Goal: Task Accomplishment & Management: Complete application form

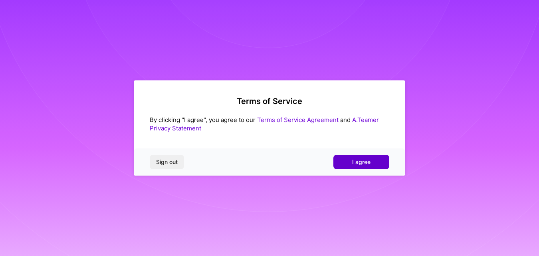
click at [361, 165] on span "I agree" at bounding box center [361, 162] width 18 height 8
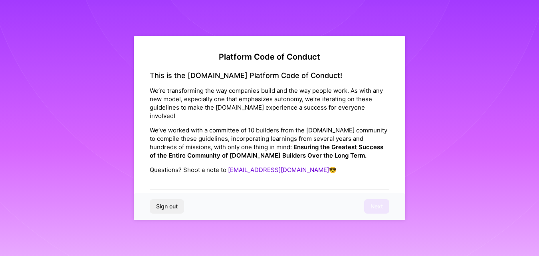
click at [365, 179] on div "This is the [DOMAIN_NAME] Platform Code of Conduct! We’re transforming the way …" at bounding box center [270, 130] width 240 height 119
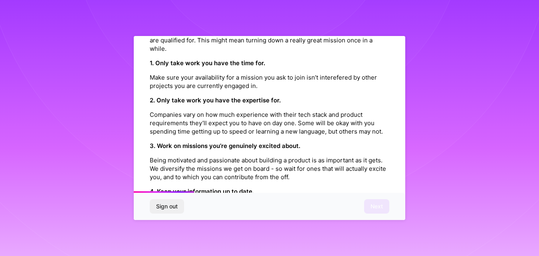
scroll to position [948, 0]
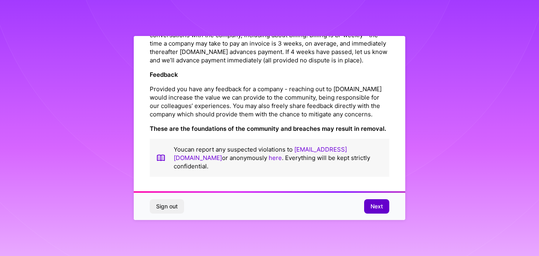
click at [368, 200] on button "Next" at bounding box center [376, 206] width 25 height 14
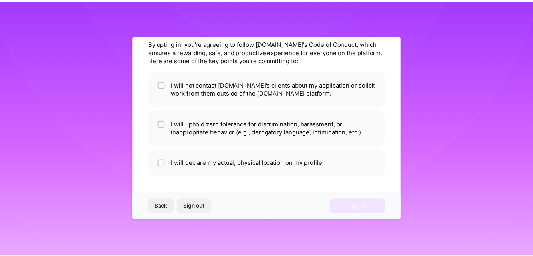
scroll to position [32, 0]
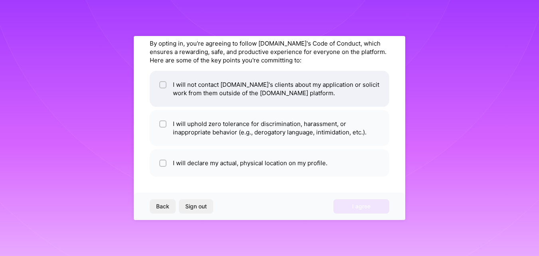
click at [322, 84] on li "I will not contact [DOMAIN_NAME]'s clients about my application or solicit work…" at bounding box center [270, 89] width 240 height 36
checkbox input "true"
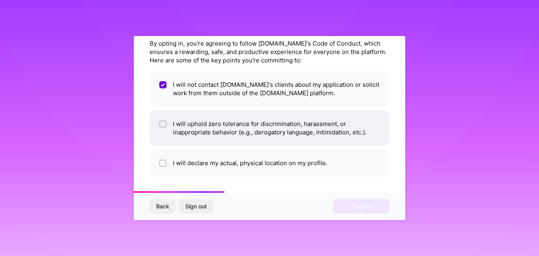
click at [299, 130] on li "I will uphold zero tolerance for discrimination, harassment, or inappropriate b…" at bounding box center [270, 128] width 240 height 36
checkbox input "true"
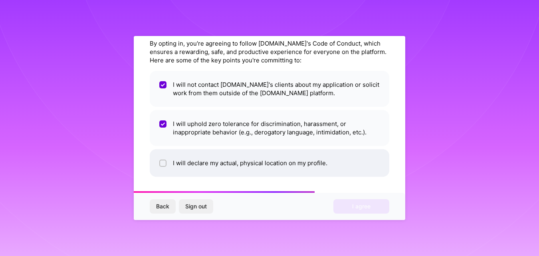
click at [289, 163] on li "I will declare my actual, physical location on my profile." at bounding box center [270, 163] width 240 height 28
checkbox input "true"
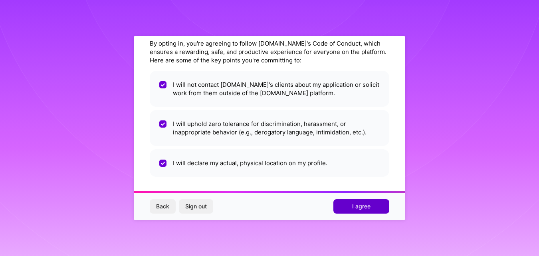
click at [347, 202] on button "I agree" at bounding box center [361, 206] width 56 height 14
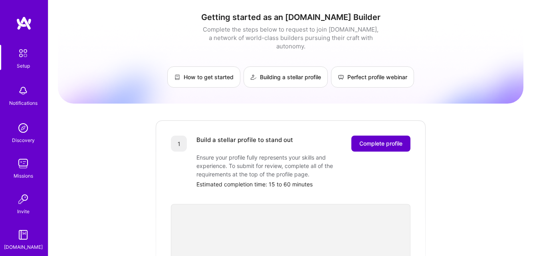
click at [371, 142] on button "Complete profile" at bounding box center [380, 143] width 59 height 16
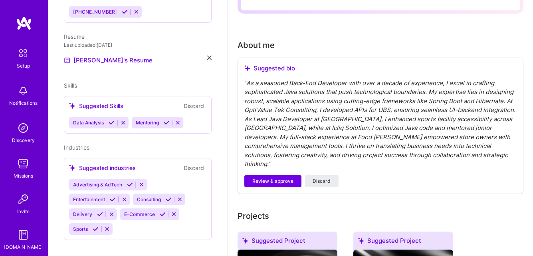
scroll to position [197, 0]
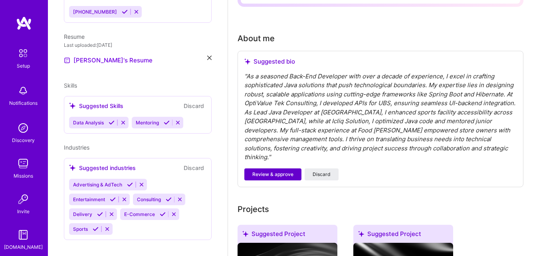
click at [278, 169] on button "Review & approve" at bounding box center [272, 174] width 57 height 12
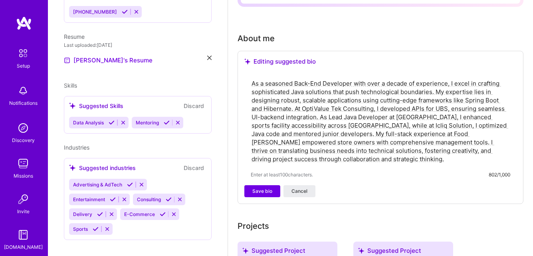
click at [286, 160] on textarea "As a seasoned Back-End Developer with over a decade of experience, I excel in c…" at bounding box center [381, 120] width 260 height 85
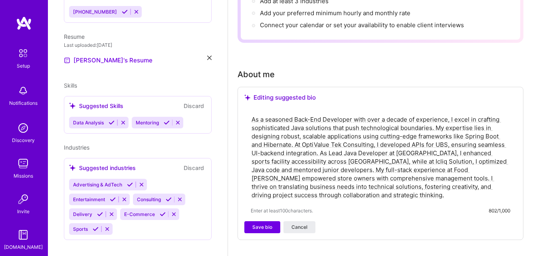
scroll to position [0, 0]
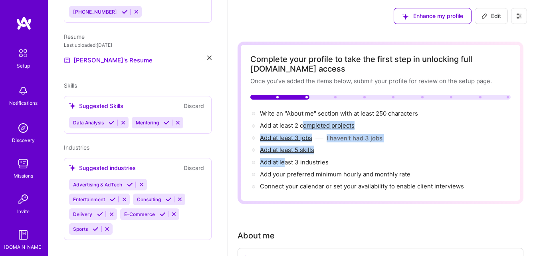
drag, startPoint x: 286, startPoint y: 160, endPoint x: 306, endPoint y: 121, distance: 43.6
click at [306, 121] on div "Write an "About me" section with at least 250 characters → Add at least 2 compl…" at bounding box center [380, 150] width 260 height 82
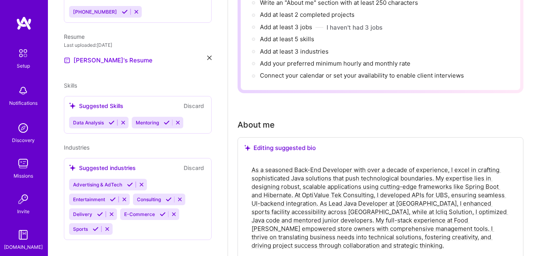
scroll to position [147, 0]
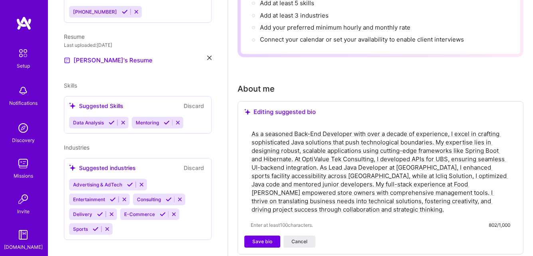
click at [422, 166] on textarea "As a seasoned Back-End Developer with over a decade of experience, I excel in c…" at bounding box center [381, 171] width 260 height 85
click at [280, 111] on div "Editing suggested bio" at bounding box center [380, 112] width 272 height 8
click at [290, 148] on textarea "As a seasoned Back-End Developer with over a decade of experience, I excel in c…" at bounding box center [381, 171] width 260 height 85
paste textarea "specialize in building robust, scalable Java applications that deliver business…"
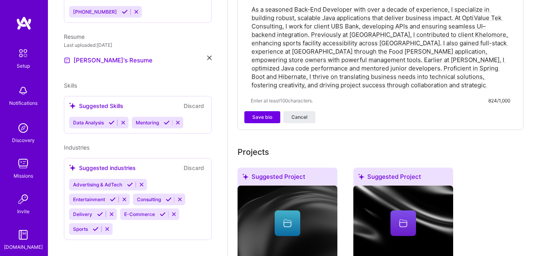
scroll to position [293, 0]
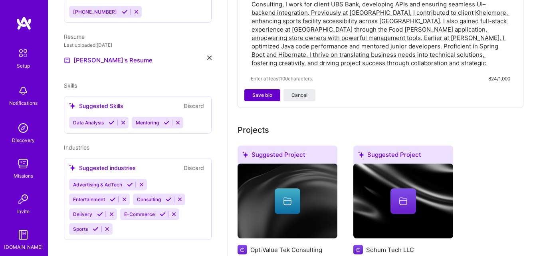
type textarea "As a seasoned Back-End Developer with over a decade of experience, I specialize…"
click at [266, 97] on span "Save bio" at bounding box center [262, 94] width 20 height 7
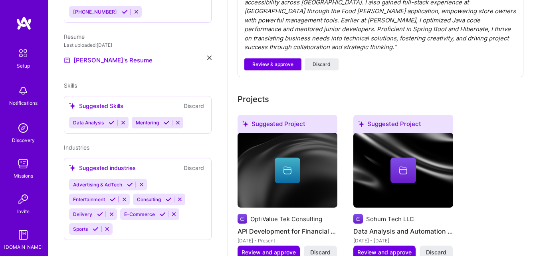
scroll to position [394, 0]
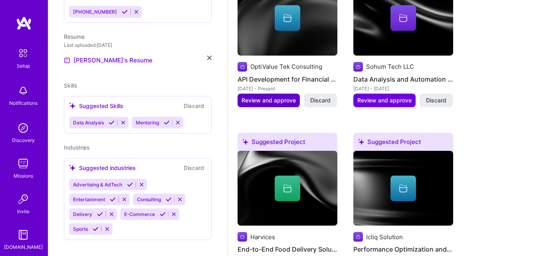
click at [281, 222] on div "Harvices End-to-End Food Delivery Solution [DATE] - [DATE] Review and approve D…" at bounding box center [288, 207] width 100 height 112
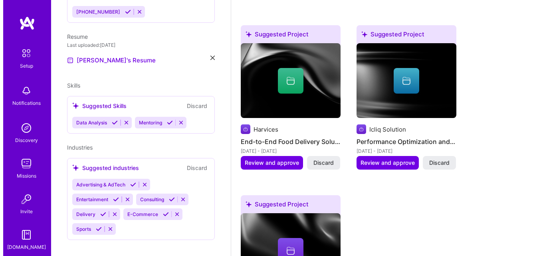
scroll to position [508, 0]
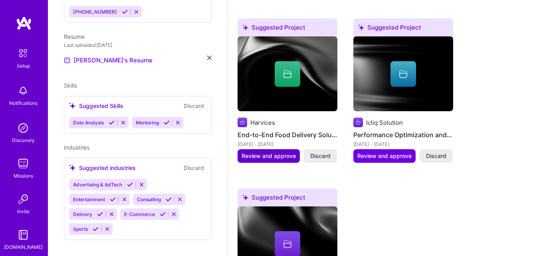
click at [270, 152] on span "Review and approve" at bounding box center [269, 156] width 54 height 8
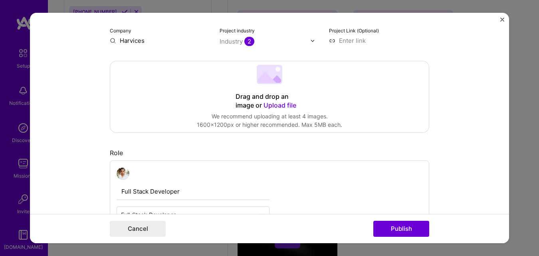
scroll to position [136, 0]
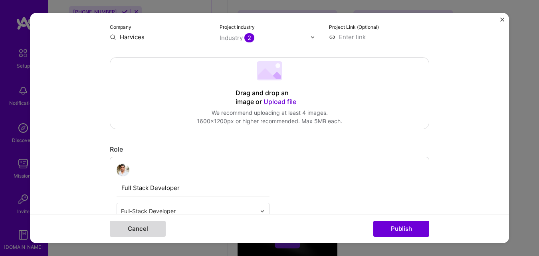
click at [146, 227] on button "Cancel" at bounding box center [138, 228] width 56 height 16
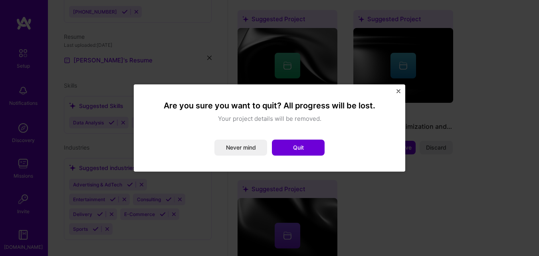
click at [397, 93] on button "Close" at bounding box center [399, 93] width 4 height 8
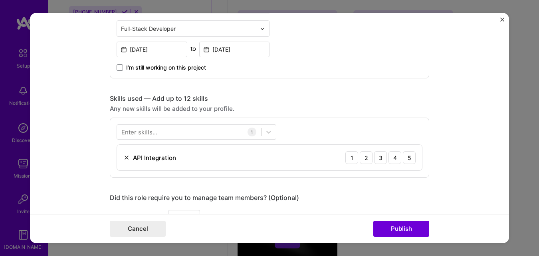
scroll to position [322, 0]
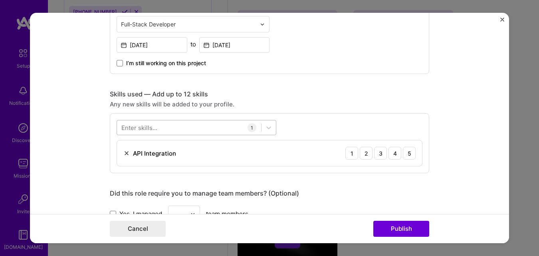
click at [195, 122] on div at bounding box center [189, 127] width 144 height 13
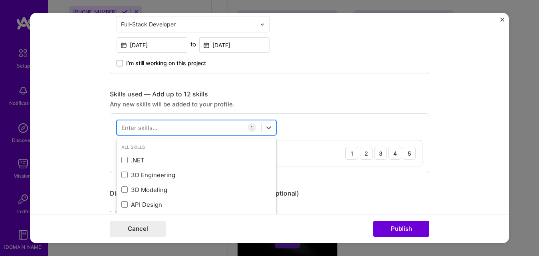
scroll to position [514, 0]
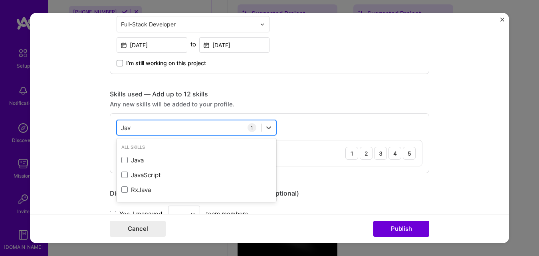
type input "Java"
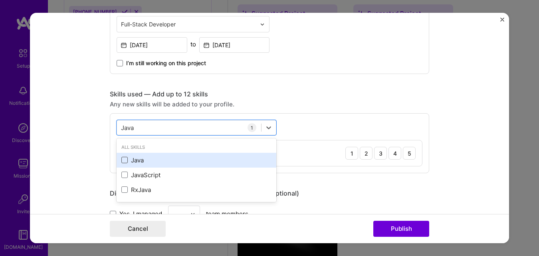
click at [123, 161] on span at bounding box center [124, 160] width 6 height 6
click at [0, 0] on input "checkbox" at bounding box center [0, 0] width 0 height 0
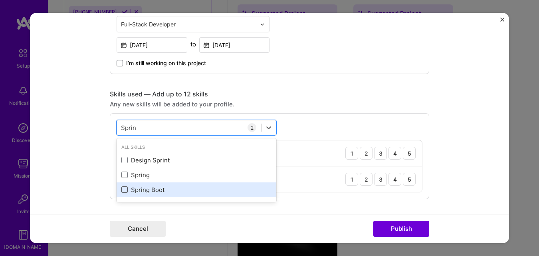
click at [124, 188] on span at bounding box center [124, 189] width 6 height 6
click at [0, 0] on input "checkbox" at bounding box center [0, 0] width 0 height 0
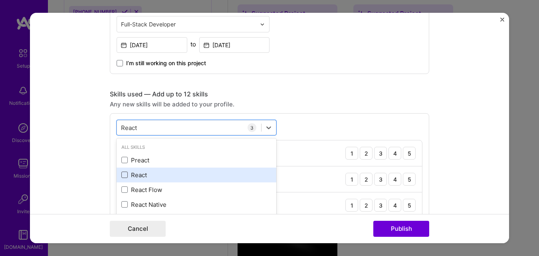
click at [121, 176] on span at bounding box center [124, 174] width 6 height 6
click at [0, 0] on input "checkbox" at bounding box center [0, 0] width 0 height 0
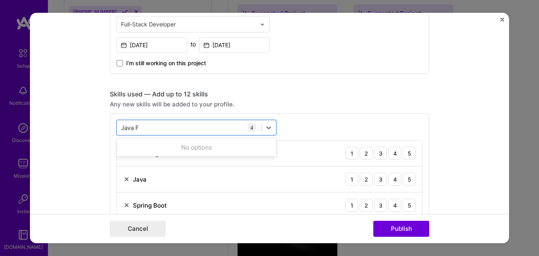
type input "Java Fx"
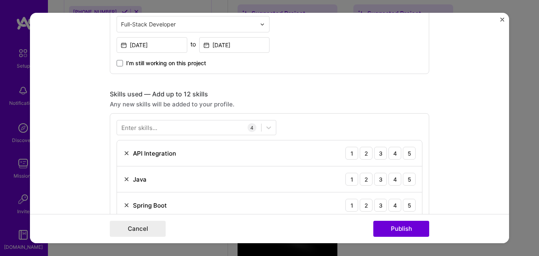
click at [323, 103] on div "Any new skills will be added to your profile." at bounding box center [269, 104] width 319 height 8
click at [403, 154] on div "5" at bounding box center [409, 153] width 13 height 13
click at [405, 174] on div "5" at bounding box center [409, 179] width 13 height 13
click at [407, 204] on div "5" at bounding box center [409, 204] width 13 height 13
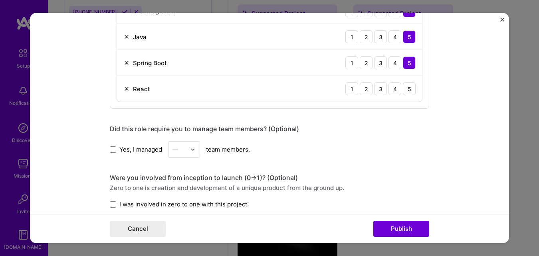
scroll to position [471, 0]
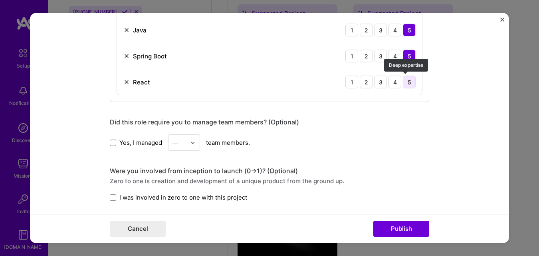
click at [403, 86] on div "5" at bounding box center [409, 81] width 13 height 13
click at [114, 142] on label "Yes, I managed" at bounding box center [136, 142] width 52 height 8
click at [0, 0] on input "Yes, I managed" at bounding box center [0, 0] width 0 height 0
click at [182, 144] on input "text" at bounding box center [180, 142] width 14 height 8
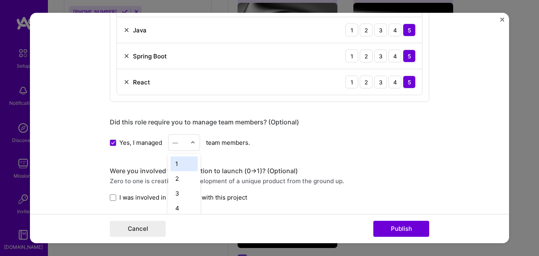
scroll to position [535, 0]
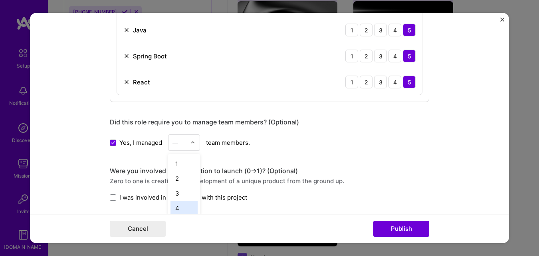
click at [174, 203] on div "4" at bounding box center [184, 207] width 27 height 15
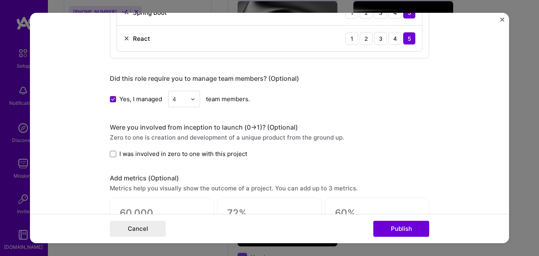
scroll to position [527, 0]
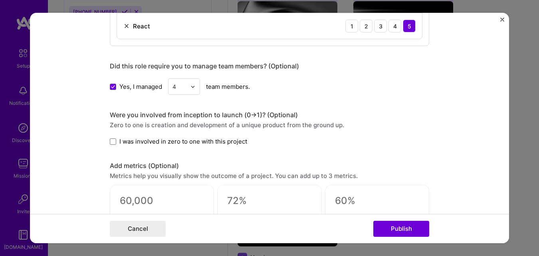
click at [203, 144] on span "I was involved in zero to one with this project" at bounding box center [183, 141] width 128 height 8
click at [0, 0] on input "I was involved in zero to one with this project" at bounding box center [0, 0] width 0 height 0
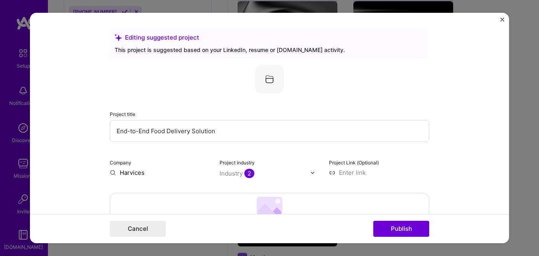
scroll to position [0, 0]
click at [175, 137] on input "End-to-End Food Delivery Solution" at bounding box center [269, 131] width 319 height 22
paste input "Food [PERSON_NAME] applica"
type input "Food [PERSON_NAME] application"
click at [404, 223] on button "Publish" at bounding box center [401, 228] width 56 height 16
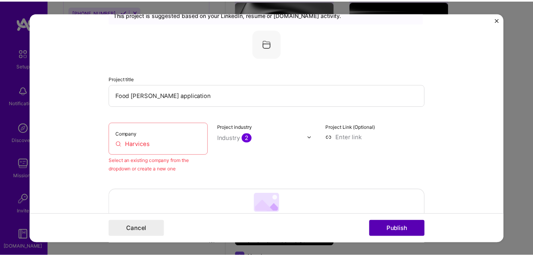
scroll to position [52, 0]
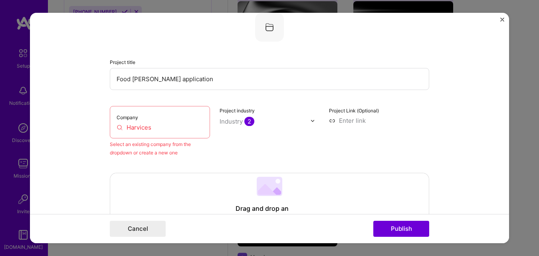
click at [168, 133] on div "Company Harvices" at bounding box center [160, 122] width 100 height 32
click at [113, 130] on div "Company Harvices" at bounding box center [160, 122] width 100 height 32
click at [119, 127] on input "Harvices" at bounding box center [160, 127] width 87 height 8
click at [204, 139] on div "Company Harvices Select an existing company from the dropdown or create a new o…" at bounding box center [160, 131] width 100 height 51
click at [156, 131] on div "Company Harvices" at bounding box center [160, 122] width 100 height 32
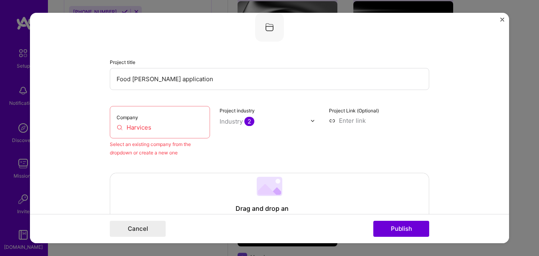
click at [149, 129] on input "Harvices" at bounding box center [160, 127] width 87 height 8
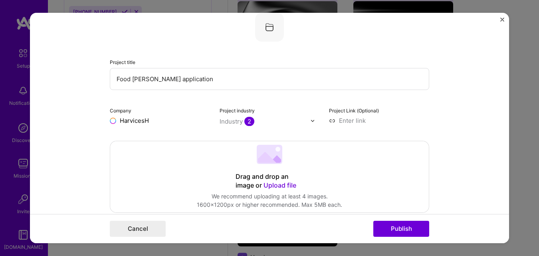
type input "Harvices"
click at [170, 142] on div "Harvices" at bounding box center [171, 139] width 32 height 14
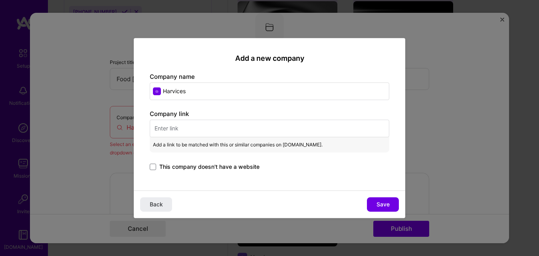
click at [225, 133] on input "text" at bounding box center [270, 128] width 240 height 18
paste input "[URL][DOMAIN_NAME]"
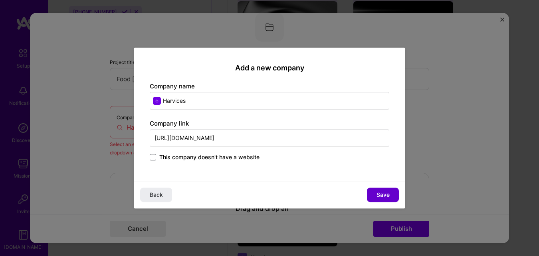
type input "[URL][DOMAIN_NAME]"
click at [371, 198] on button "Save" at bounding box center [383, 194] width 32 height 14
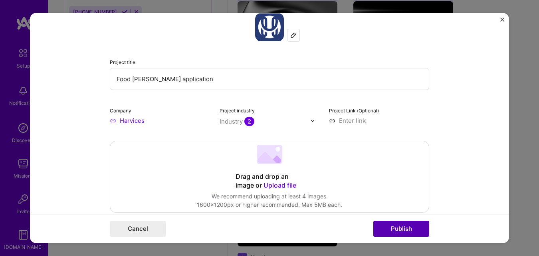
click at [398, 234] on button "Publish" at bounding box center [401, 228] width 56 height 16
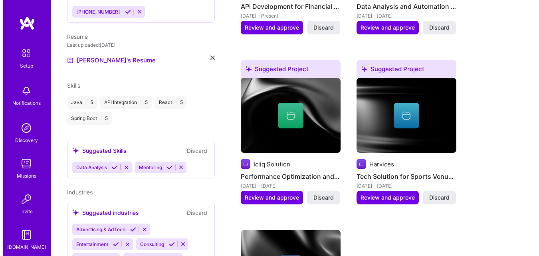
scroll to position [466, 0]
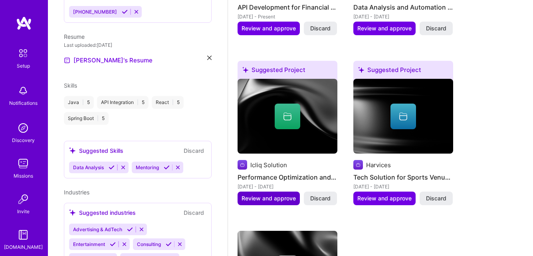
click at [277, 194] on span "Review and approve" at bounding box center [269, 198] width 54 height 8
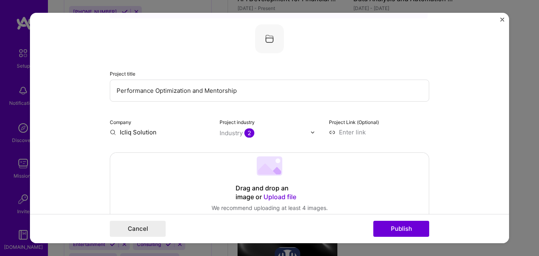
scroll to position [21, 0]
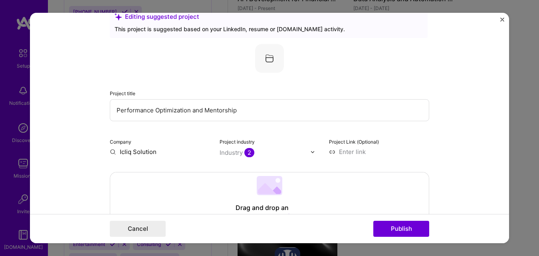
click at [254, 105] on input "Performance Optimization and Mentorship" at bounding box center [269, 110] width 319 height 22
type input "F"
paste input "Digital Title Management"
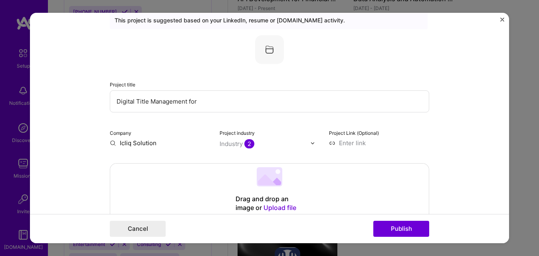
scroll to position [35, 0]
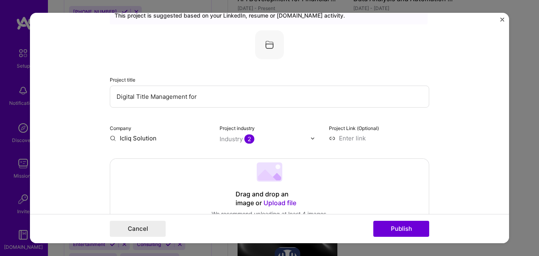
type input "Digital Title Management for"
click at [155, 137] on input "Icliq Solution" at bounding box center [160, 138] width 100 height 8
click at [126, 139] on input "Icliq Solution" at bounding box center [160, 138] width 100 height 8
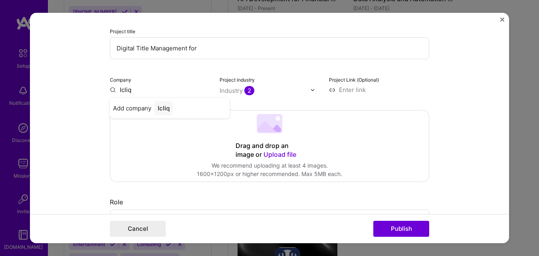
scroll to position [101, 0]
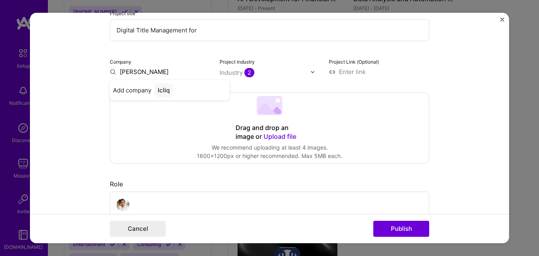
type input "Icliq Solution"
click at [168, 94] on div "Icliq Solution" at bounding box center [177, 90] width 44 height 14
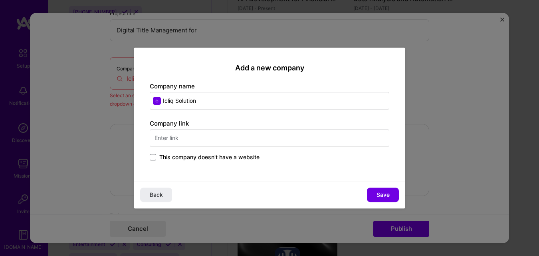
click at [173, 159] on span "This company doesn't have a website" at bounding box center [209, 157] width 100 height 8
click at [0, 0] on input "This company doesn't have a website" at bounding box center [0, 0] width 0 height 0
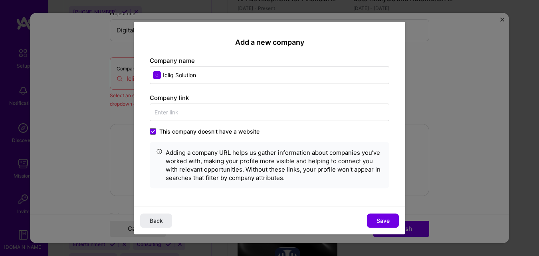
click at [152, 130] on icon at bounding box center [153, 130] width 4 height 3
click at [0, 0] on input "This company doesn't have a website" at bounding box center [0, 0] width 0 height 0
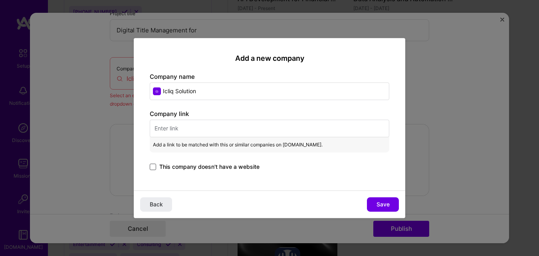
click at [174, 124] on input "text" at bounding box center [270, 128] width 240 height 18
paste input "[URL][DOMAIN_NAME]"
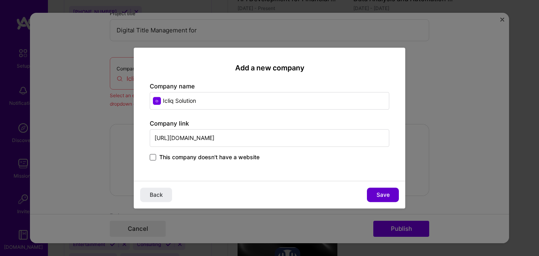
type input "[URL][DOMAIN_NAME]"
click at [387, 193] on span "Save" at bounding box center [383, 194] width 13 height 8
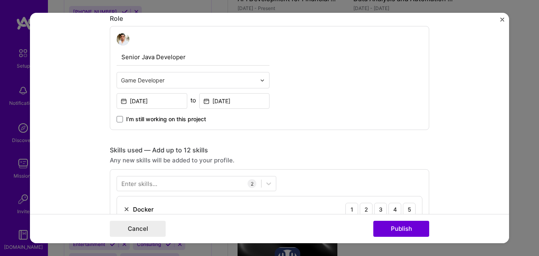
scroll to position [253, 0]
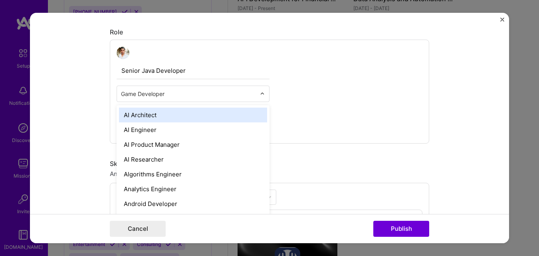
click at [224, 100] on div "Game Developer" at bounding box center [188, 94] width 143 height 16
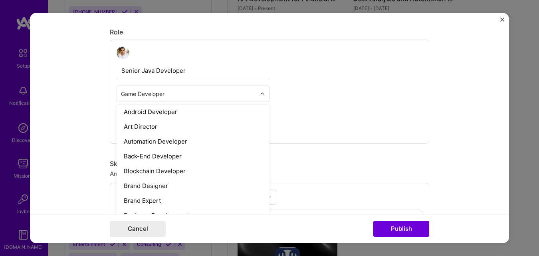
scroll to position [107, 0]
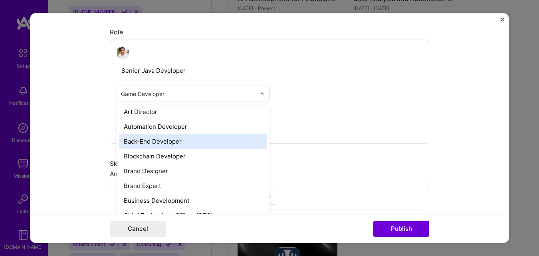
click at [182, 145] on div "Back-End Developer" at bounding box center [193, 141] width 148 height 15
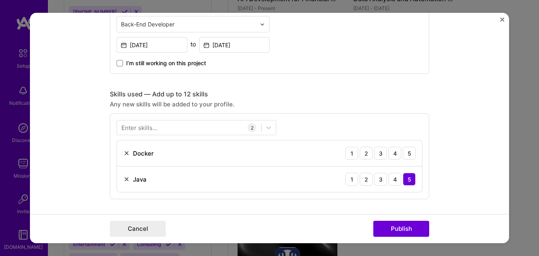
scroll to position [335, 0]
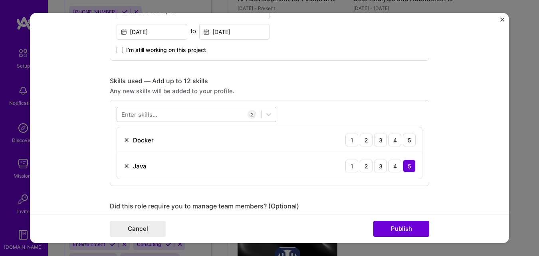
click at [160, 113] on div at bounding box center [189, 114] width 144 height 13
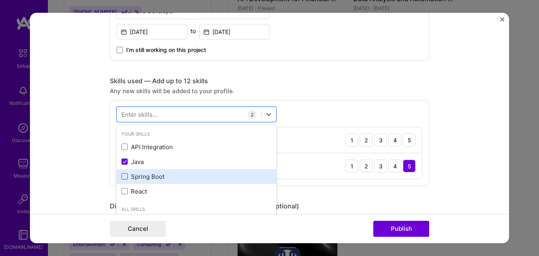
click at [121, 175] on span at bounding box center [124, 176] width 6 height 6
click at [0, 0] on input "checkbox" at bounding box center [0, 0] width 0 height 0
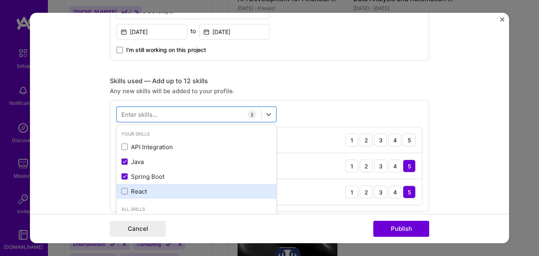
click at [121, 187] on div "React" at bounding box center [196, 191] width 150 height 8
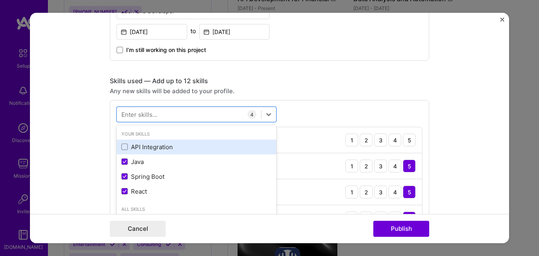
click at [125, 145] on div "API Integration" at bounding box center [196, 147] width 150 height 8
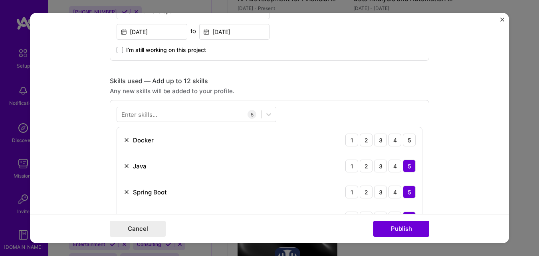
click at [439, 149] on form "Editing suggested project This project is suggested based on your LinkedIn, res…" at bounding box center [269, 128] width 479 height 230
click at [407, 141] on div "5" at bounding box center [409, 139] width 13 height 13
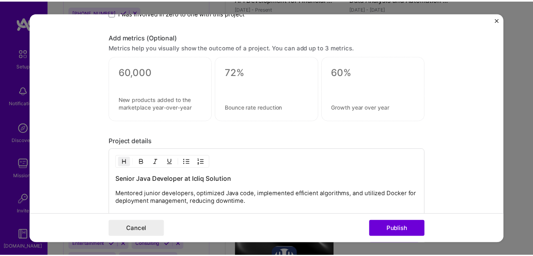
scroll to position [793, 0]
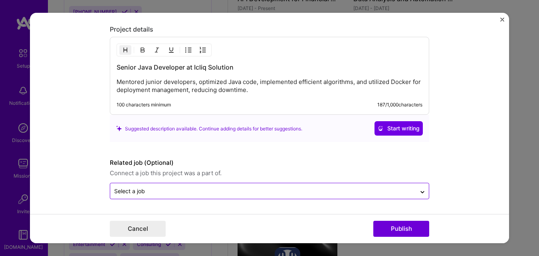
click at [370, 194] on input "text" at bounding box center [263, 190] width 298 height 8
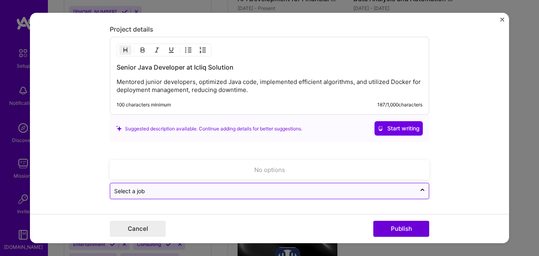
click at [370, 194] on input "text" at bounding box center [263, 190] width 298 height 8
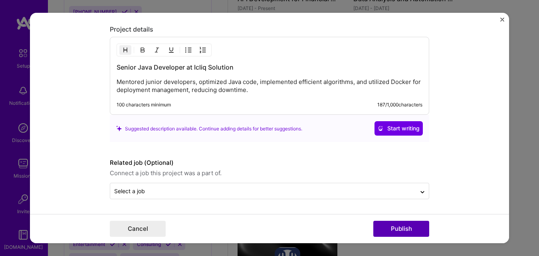
click at [402, 234] on button "Publish" at bounding box center [401, 228] width 56 height 16
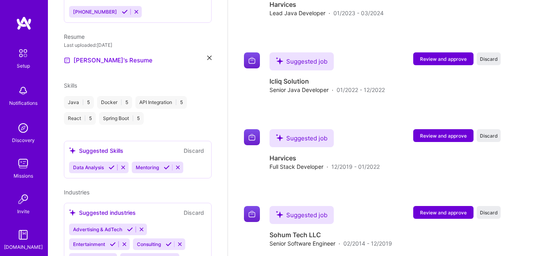
scroll to position [942, 0]
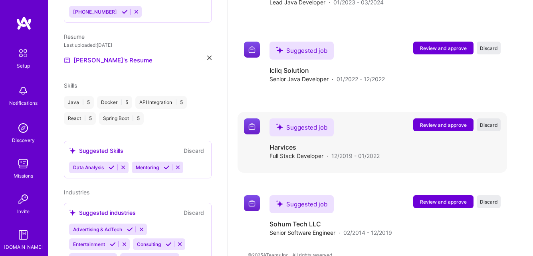
click at [492, 121] on span "Discard" at bounding box center [489, 124] width 18 height 7
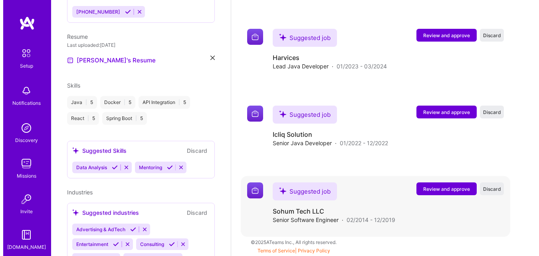
scroll to position [870, 0]
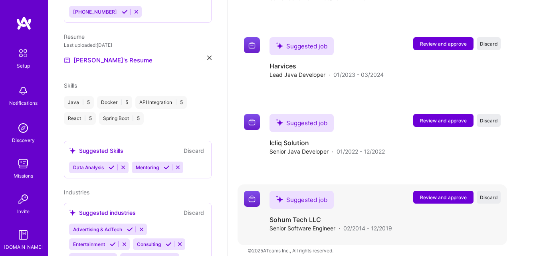
click at [440, 194] on span "Review and approve" at bounding box center [443, 197] width 47 height 7
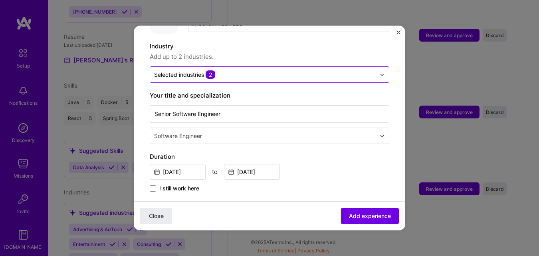
scroll to position [0, 0]
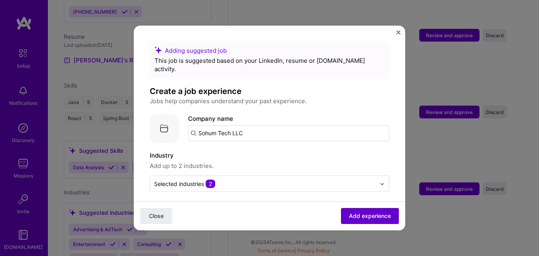
click at [341, 218] on button "Add experience" at bounding box center [370, 216] width 58 height 16
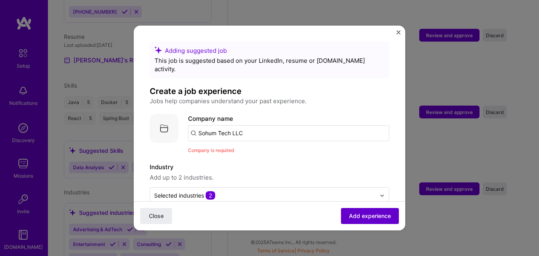
scroll to position [80, 0]
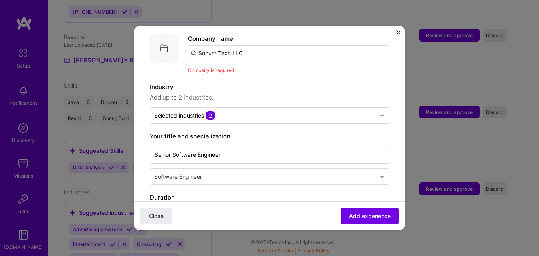
click at [244, 46] on input "Sohum Tech LLC" at bounding box center [288, 53] width 201 height 16
type input "Sohum tech LLC"
click at [245, 65] on div "Add company Sohum tech LLC" at bounding box center [248, 75] width 120 height 20
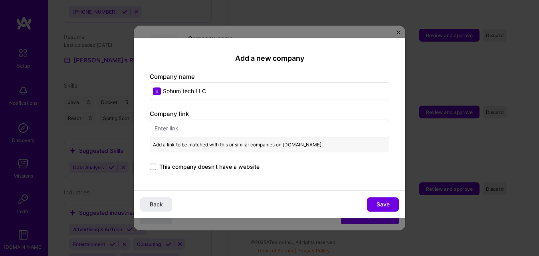
click at [274, 132] on input "text" at bounding box center [270, 128] width 240 height 18
paste input "[URL][DOMAIN_NAME]"
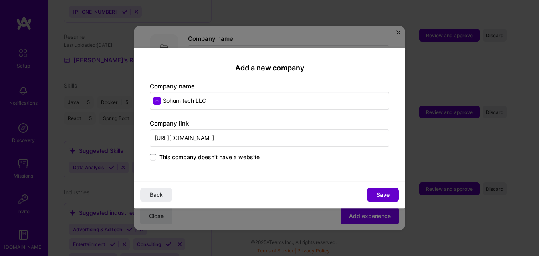
type input "[URL][DOMAIN_NAME]"
click at [394, 194] on button "Save" at bounding box center [383, 194] width 32 height 14
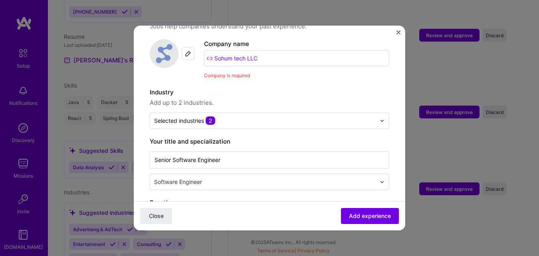
scroll to position [67, 0]
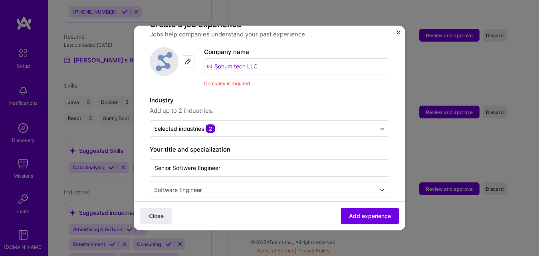
click at [312, 95] on label "Industry" at bounding box center [270, 100] width 240 height 10
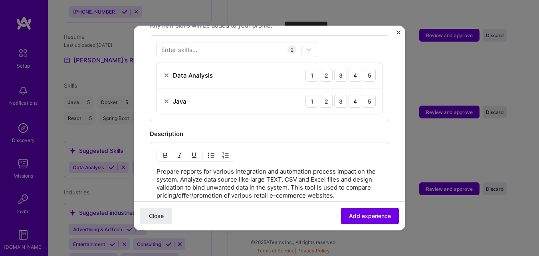
scroll to position [466, 0]
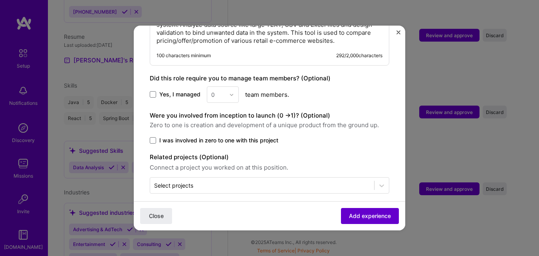
click at [355, 218] on span "Add experience" at bounding box center [370, 216] width 42 height 8
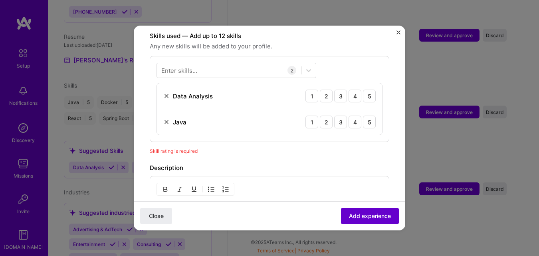
scroll to position [276, 0]
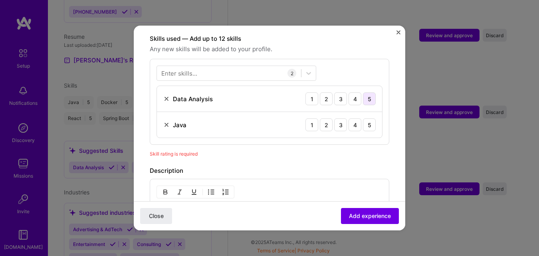
click at [363, 93] on div "5" at bounding box center [369, 98] width 13 height 13
click at [363, 121] on div "5" at bounding box center [369, 124] width 13 height 13
click at [367, 219] on span "Add experience" at bounding box center [370, 216] width 42 height 8
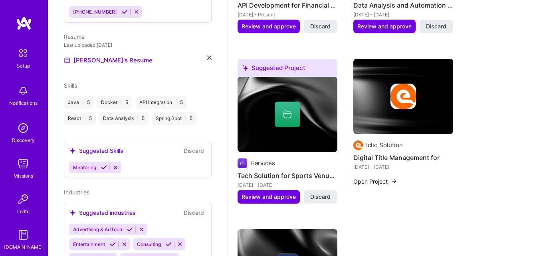
scroll to position [447, 0]
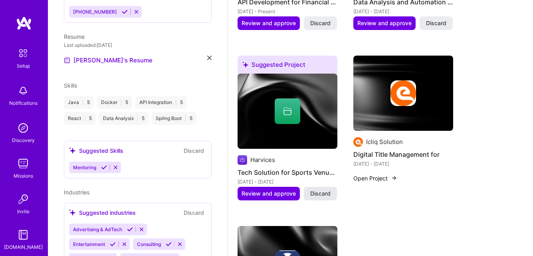
click at [325, 189] on span "Discard" at bounding box center [320, 193] width 20 height 8
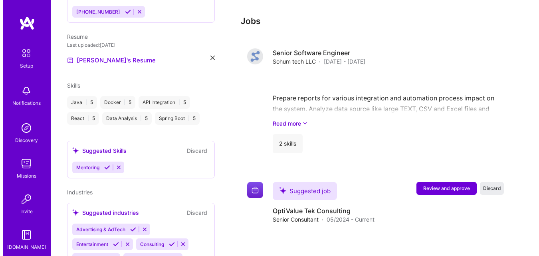
scroll to position [628, 0]
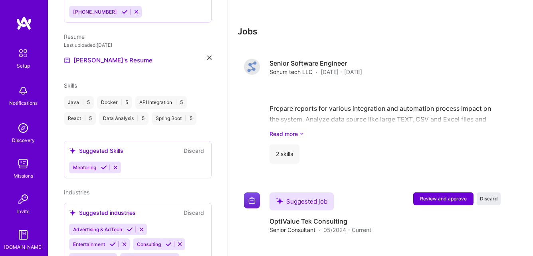
click at [436, 195] on span "Review and approve" at bounding box center [443, 198] width 47 height 7
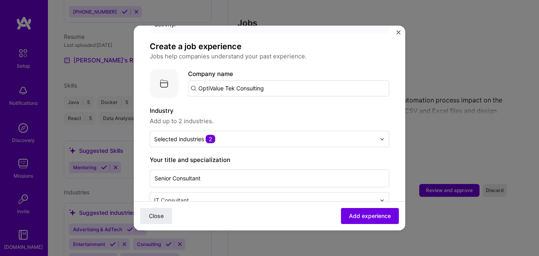
scroll to position [53, 0]
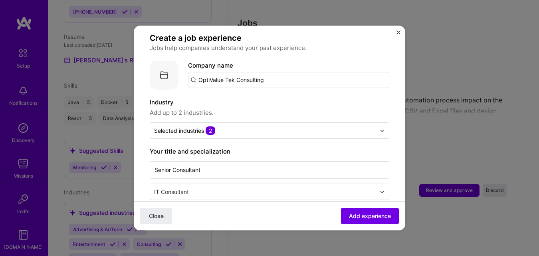
click at [279, 73] on input "OptiValue Tek Consulting" at bounding box center [288, 80] width 201 height 16
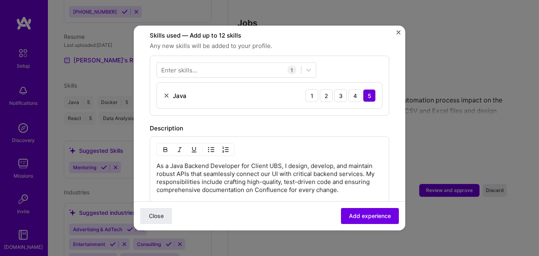
scroll to position [288, 0]
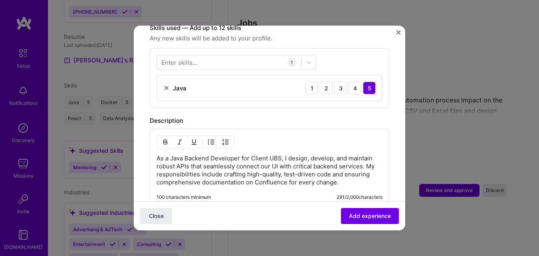
click at [192, 58] on div "Enter skills..." at bounding box center [179, 62] width 36 height 8
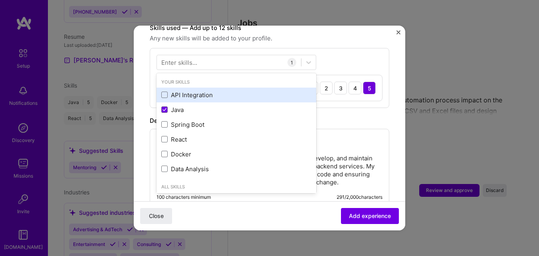
click at [182, 91] on div "API Integration" at bounding box center [236, 95] width 150 height 8
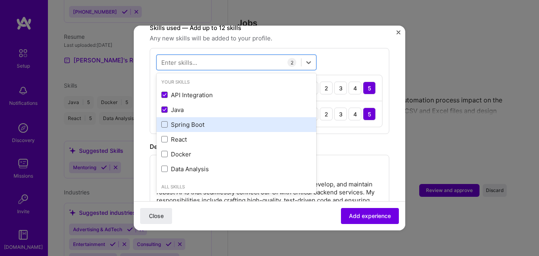
click at [175, 123] on div "Spring Boot" at bounding box center [237, 124] width 160 height 15
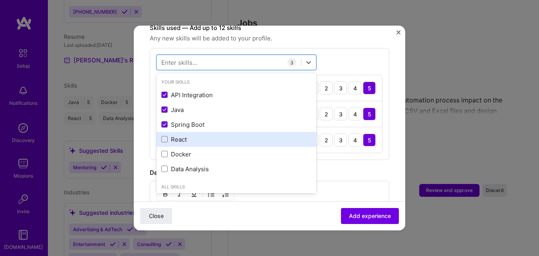
click at [171, 135] on div "React" at bounding box center [236, 139] width 150 height 8
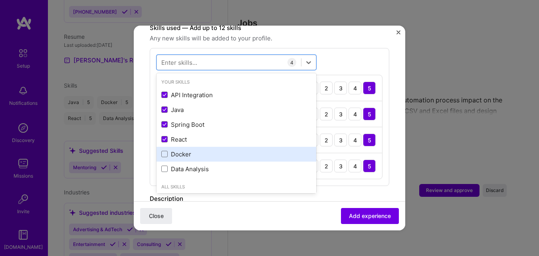
click at [170, 150] on div "Docker" at bounding box center [236, 154] width 150 height 8
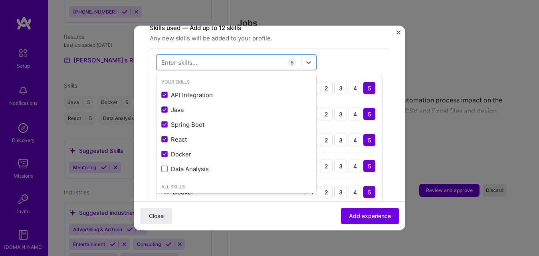
click at [168, 168] on div "Your Skills API Integration Java Spring Boot React Docker Data Analysis" at bounding box center [237, 127] width 160 height 105
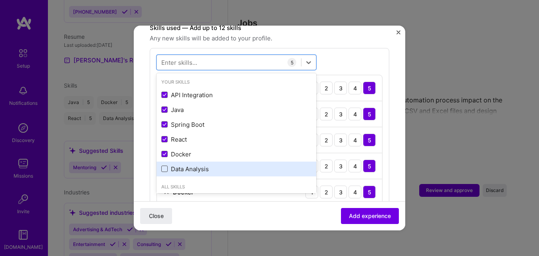
click at [165, 165] on span at bounding box center [164, 168] width 6 height 6
click at [0, 0] on input "checkbox" at bounding box center [0, 0] width 0 height 0
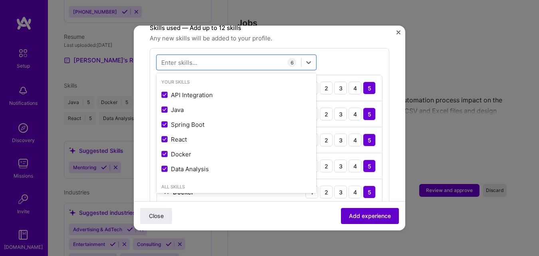
click at [341, 211] on button "Add experience" at bounding box center [370, 216] width 58 height 16
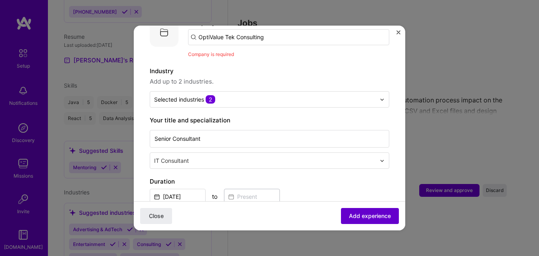
scroll to position [80, 0]
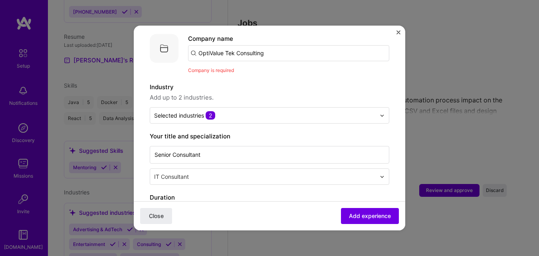
click at [280, 45] on input "OptiValue Tek Consulting" at bounding box center [288, 53] width 201 height 16
click at [276, 48] on input "OptiValue Tek Consulting" at bounding box center [288, 53] width 201 height 16
type input "Optivalue Tek Consulting"
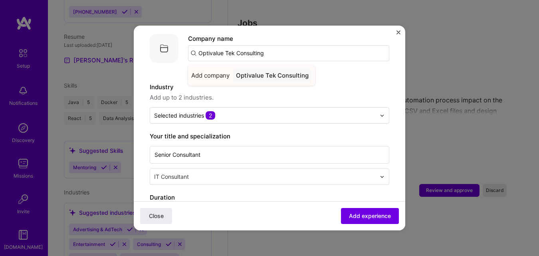
click at [263, 68] on div "Optivalue Tek Consulting" at bounding box center [272, 75] width 79 height 14
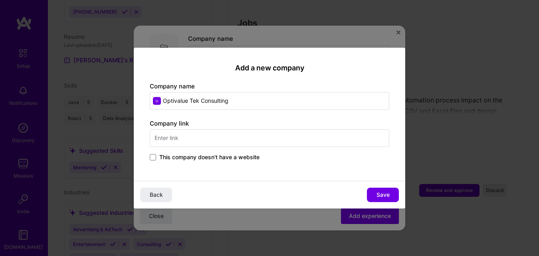
click at [174, 159] on span "This company doesn't have a website" at bounding box center [209, 157] width 100 height 8
click at [0, 0] on input "This company doesn't have a website" at bounding box center [0, 0] width 0 height 0
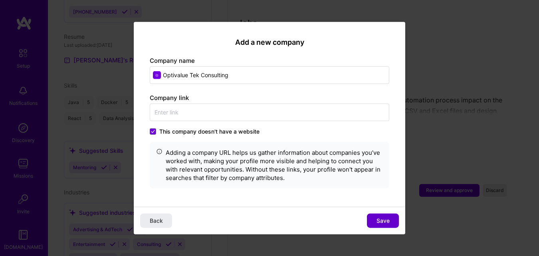
click at [373, 216] on button "Save" at bounding box center [383, 220] width 32 height 14
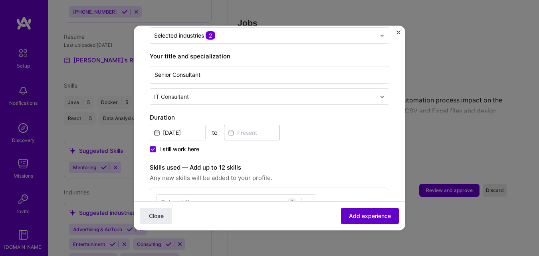
click at [361, 213] on span "Add experience" at bounding box center [370, 216] width 42 height 8
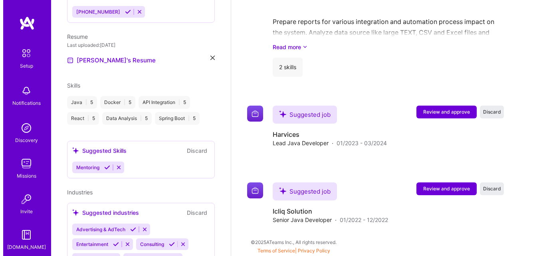
scroll to position [840, 0]
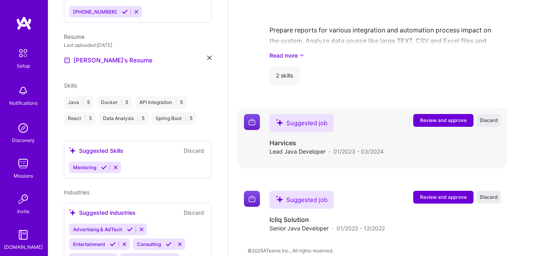
click at [433, 114] on button "Review and approve" at bounding box center [443, 120] width 60 height 13
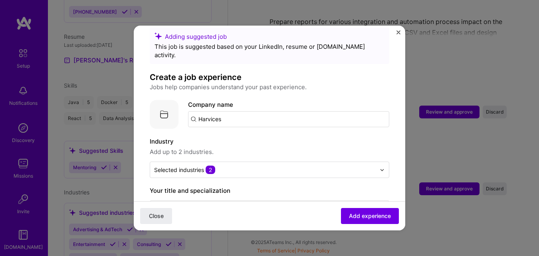
scroll to position [0, 0]
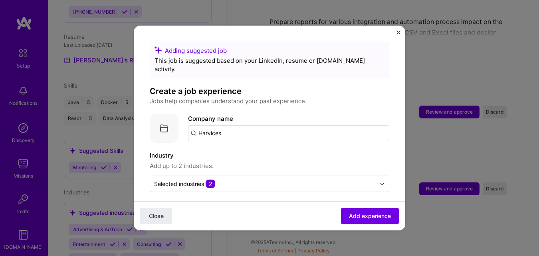
click at [259, 127] on input "Harvices" at bounding box center [288, 133] width 201 height 16
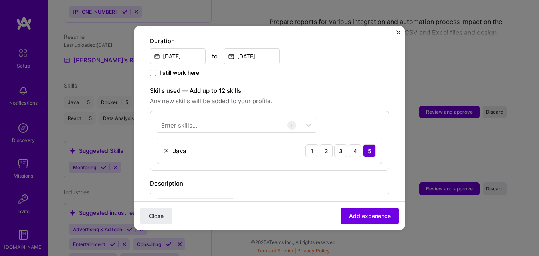
scroll to position [221, 0]
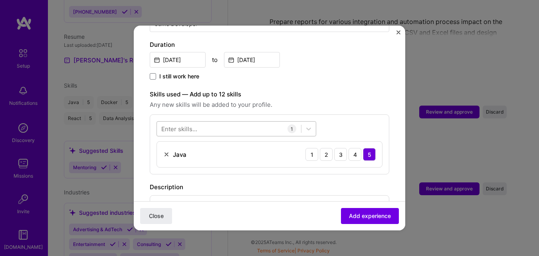
click at [208, 122] on div at bounding box center [229, 128] width 144 height 13
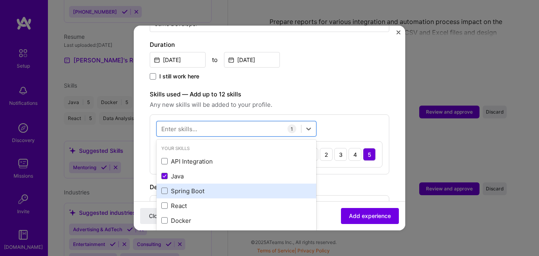
click at [179, 186] on div "Spring Boot" at bounding box center [236, 190] width 150 height 8
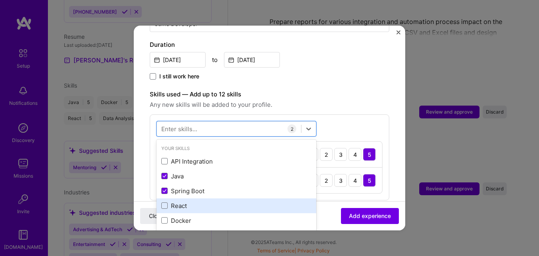
click at [175, 201] on div "React" at bounding box center [236, 205] width 150 height 8
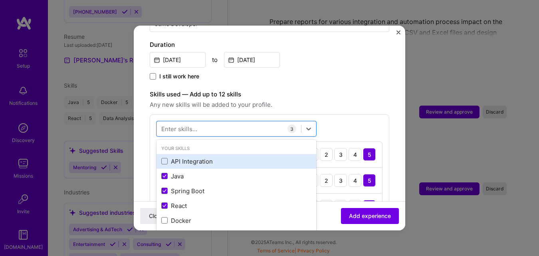
click at [213, 157] on div "API Integration" at bounding box center [236, 161] width 150 height 8
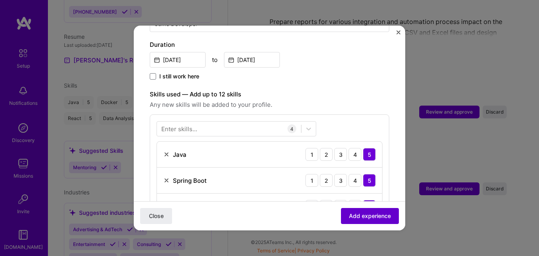
click at [355, 214] on span "Add experience" at bounding box center [370, 216] width 42 height 8
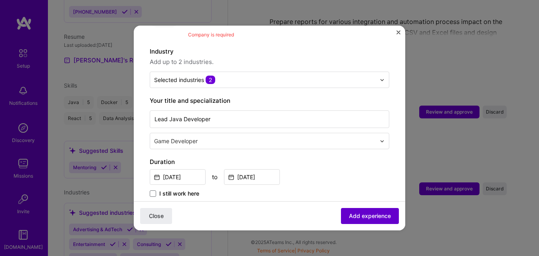
scroll to position [80, 0]
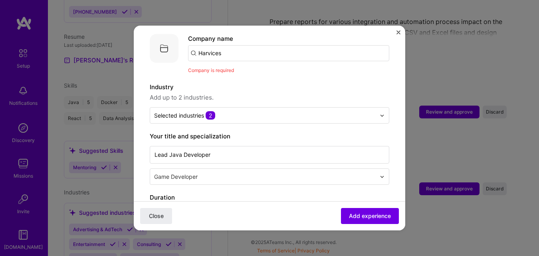
click at [262, 50] on input "Harvices" at bounding box center [288, 53] width 201 height 16
click at [228, 69] on span "Harvices" at bounding box center [224, 73] width 25 height 8
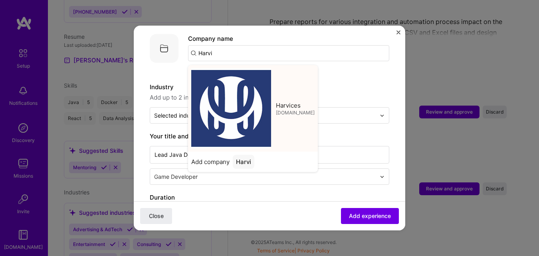
type input "Harvices"
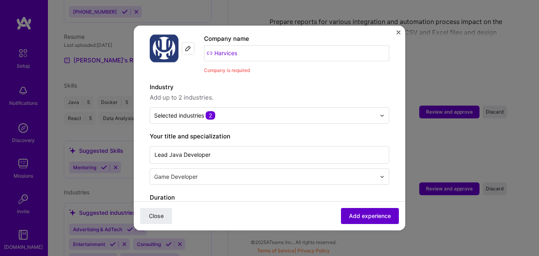
click at [341, 212] on button "Add experience" at bounding box center [370, 216] width 58 height 16
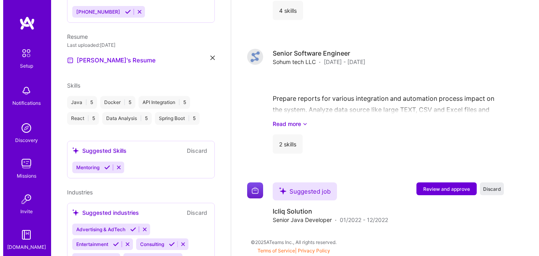
scroll to position [884, 0]
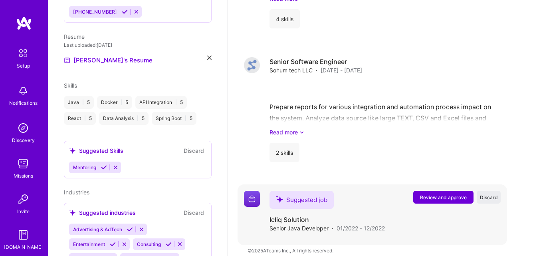
click at [438, 194] on span "Review and approve" at bounding box center [443, 197] width 47 height 7
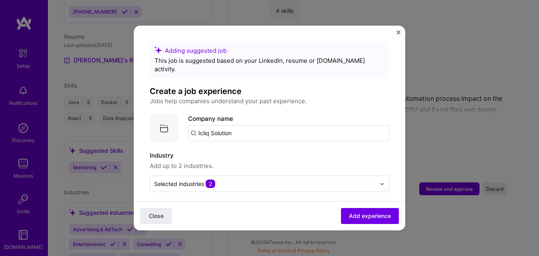
click at [268, 125] on input "Icliq Solution" at bounding box center [288, 133] width 201 height 16
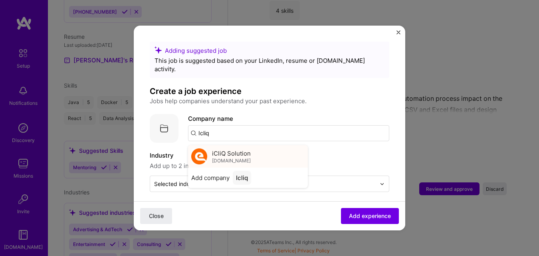
click at [240, 157] on span "[DOMAIN_NAME]" at bounding box center [231, 160] width 39 height 6
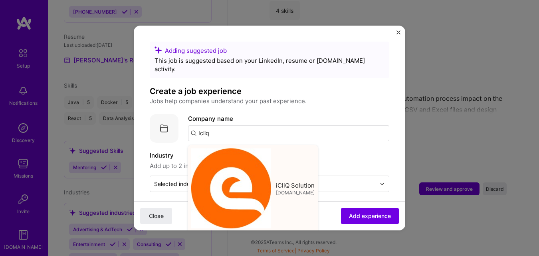
type input "iCliQ Solution"
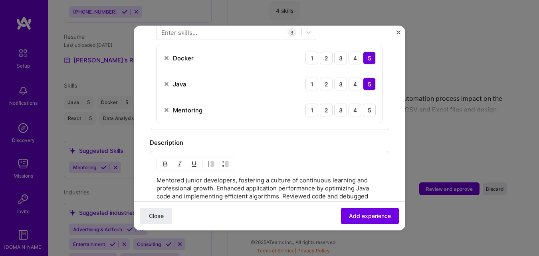
scroll to position [330, 0]
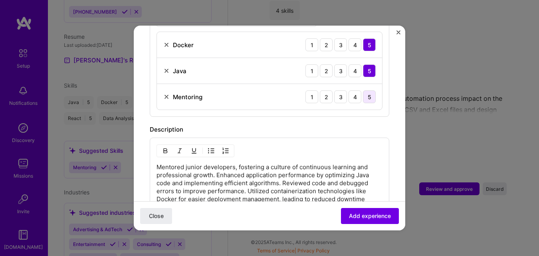
click at [363, 93] on div "5" at bounding box center [369, 96] width 13 height 13
click at [362, 219] on span "Add experience" at bounding box center [370, 216] width 42 height 8
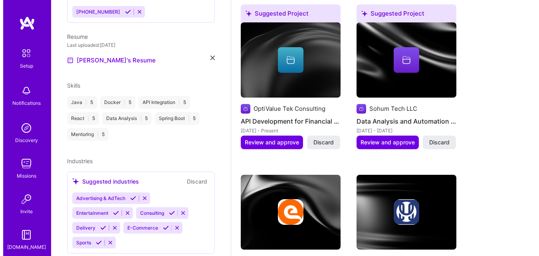
scroll to position [315, 0]
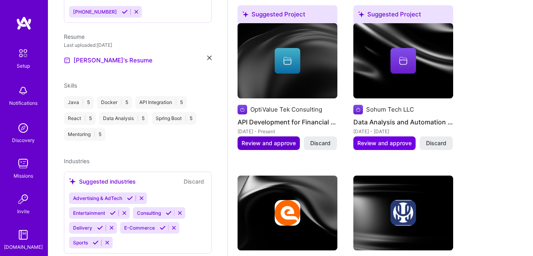
click at [280, 139] on span "Review and approve" at bounding box center [269, 143] width 54 height 8
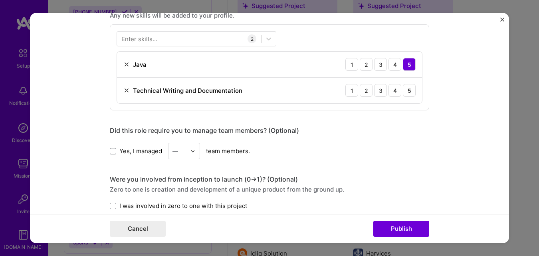
scroll to position [418, 0]
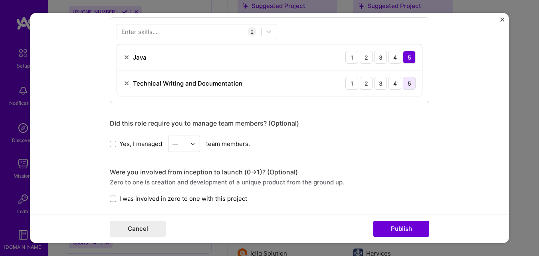
click at [406, 82] on div "5" at bounding box center [409, 83] width 13 height 13
click at [218, 33] on div at bounding box center [189, 31] width 144 height 13
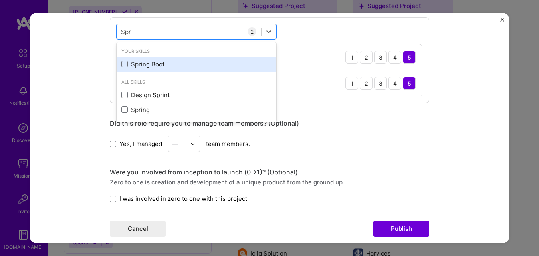
click at [138, 67] on div "Spring Boot" at bounding box center [196, 64] width 150 height 8
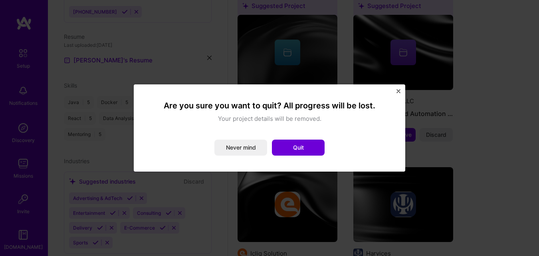
click at [402, 89] on div "Are you sure you want to quit? All progress will be lost. Your project details …" at bounding box center [270, 127] width 272 height 87
click at [397, 91] on img "Close" at bounding box center [399, 91] width 4 height 4
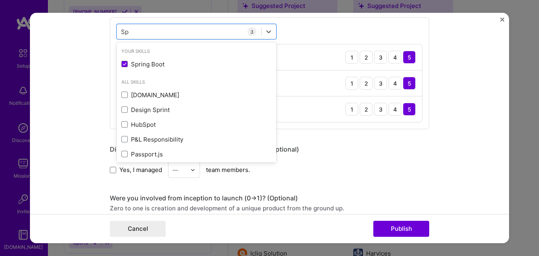
type input "S"
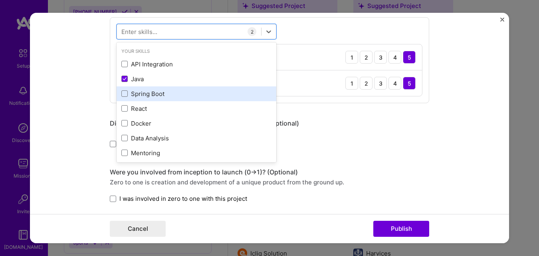
click at [137, 89] on div "Spring Boot" at bounding box center [196, 93] width 150 height 8
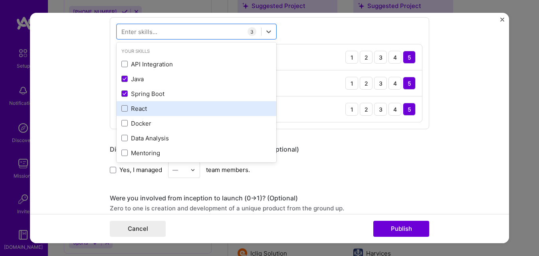
click at [128, 108] on div "React" at bounding box center [196, 108] width 150 height 8
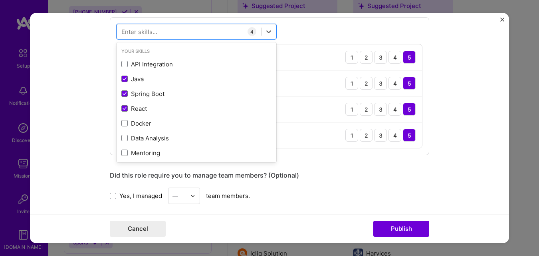
click at [373, 176] on div "Did this role require you to manage team members? (Optional)" at bounding box center [269, 175] width 319 height 8
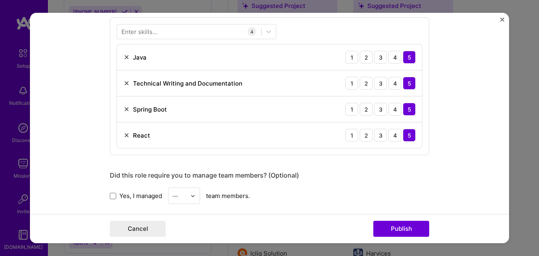
scroll to position [767, 0]
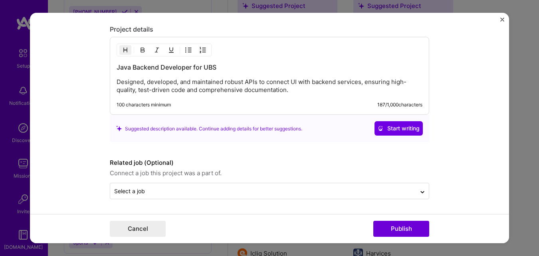
click at [389, 215] on div "Cancel Publish" at bounding box center [269, 228] width 479 height 29
click at [391, 225] on button "Publish" at bounding box center [401, 228] width 56 height 16
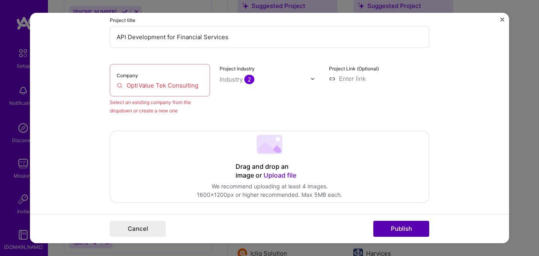
scroll to position [52, 0]
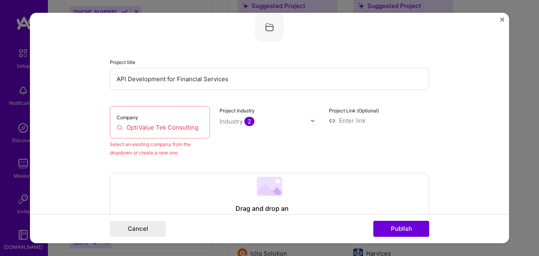
click at [175, 121] on div "Company OptiValue Tek Consulting" at bounding box center [160, 122] width 100 height 32
click at [169, 131] on input "OptiValue Tek Consulting" at bounding box center [160, 127] width 87 height 8
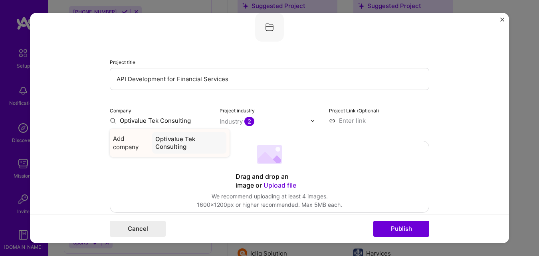
type input "Optivalue Tek Consulting"
click at [172, 139] on div "Optivalue Tek Consulting" at bounding box center [189, 143] width 74 height 22
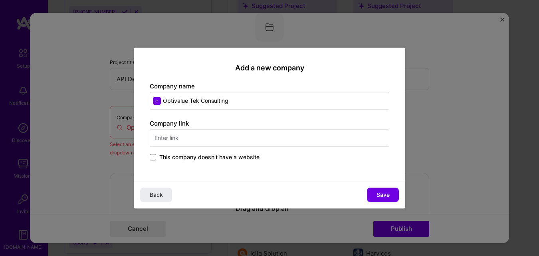
click at [161, 154] on span "This company doesn't have a website" at bounding box center [209, 157] width 100 height 8
click at [0, 0] on input "This company doesn't have a website" at bounding box center [0, 0] width 0 height 0
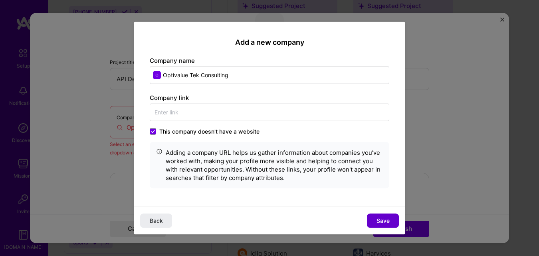
click at [383, 216] on button "Save" at bounding box center [383, 220] width 32 height 14
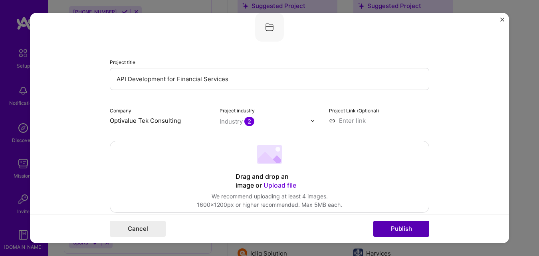
click at [397, 226] on button "Publish" at bounding box center [401, 228] width 56 height 16
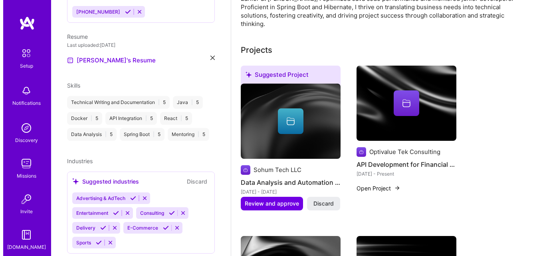
scroll to position [257, 0]
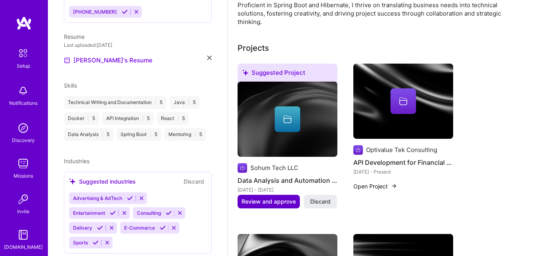
click at [292, 197] on span "Review and approve" at bounding box center [269, 201] width 54 height 8
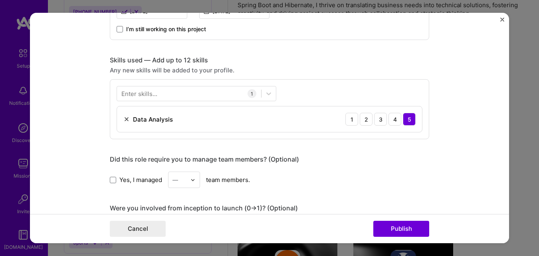
scroll to position [0, 0]
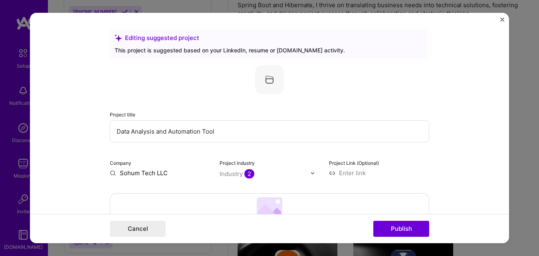
click at [168, 169] on input "Sohum Tech LLC" at bounding box center [160, 173] width 100 height 8
click at [163, 185] on span "Sohum Tech LLC" at bounding box center [158, 189] width 48 height 8
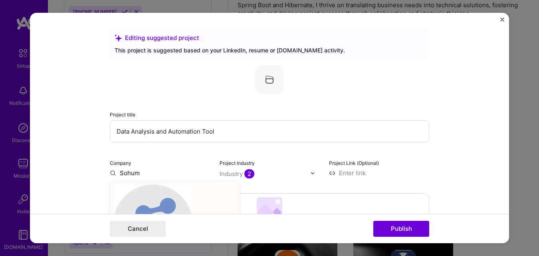
type input "Sohum Tech LLC"
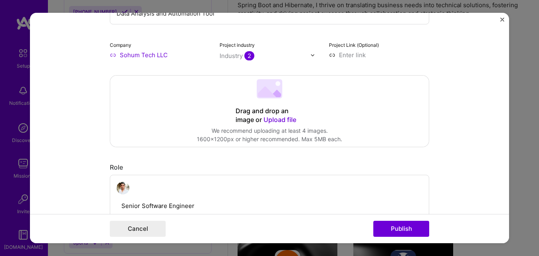
scroll to position [205, 0]
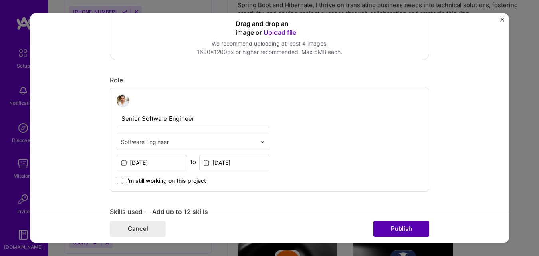
click at [392, 228] on button "Publish" at bounding box center [401, 228] width 56 height 16
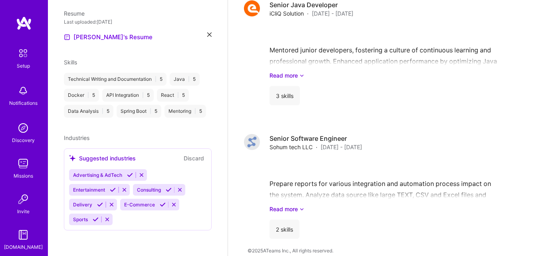
scroll to position [273, 0]
click at [152, 190] on span "Consulting" at bounding box center [149, 189] width 24 height 6
click at [142, 173] on icon at bounding box center [142, 175] width 6 height 6
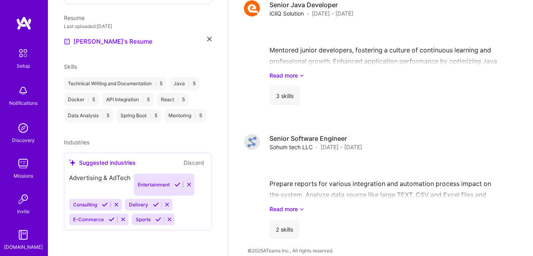
scroll to position [258, 0]
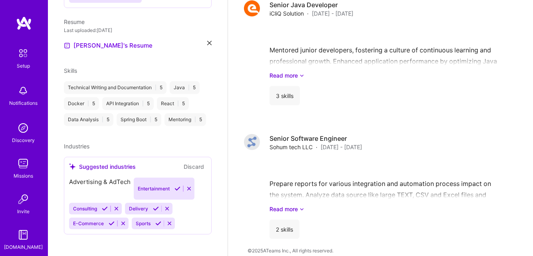
click at [186, 187] on icon at bounding box center [189, 188] width 6 height 6
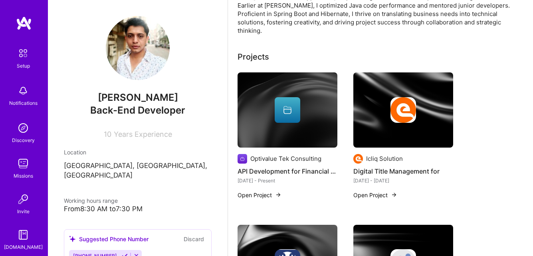
scroll to position [0, 0]
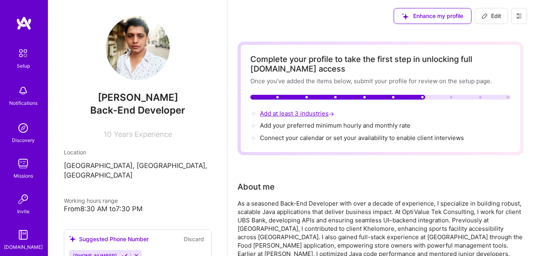
click at [307, 115] on span "Add at least 3 industries →" at bounding box center [298, 113] width 76 height 8
select select "US"
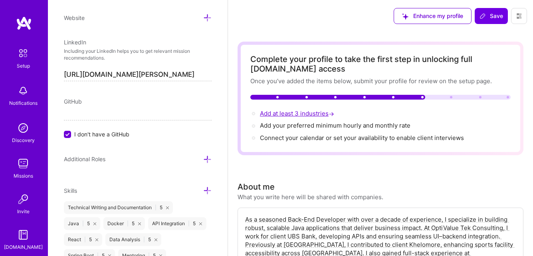
scroll to position [587, 0]
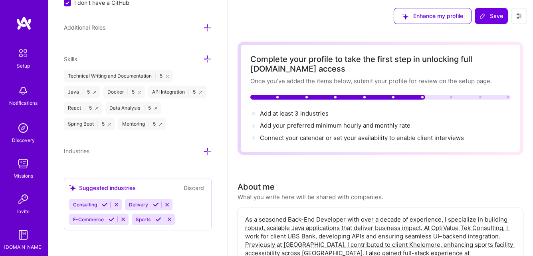
click at [119, 188] on div "Suggested industries" at bounding box center [102, 187] width 67 height 8
click at [203, 149] on icon at bounding box center [207, 151] width 8 height 8
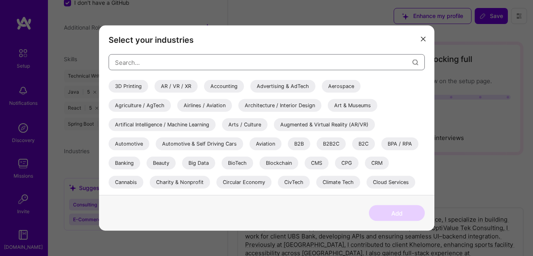
click at [203, 62] on input "modal" at bounding box center [264, 62] width 298 height 20
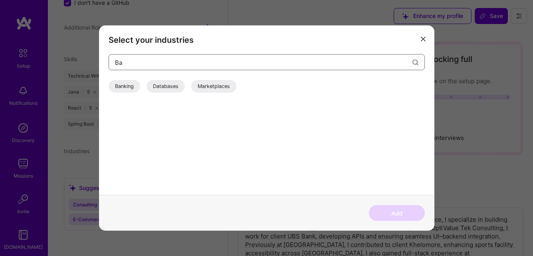
type input "Ba"
click at [113, 89] on div "Banking" at bounding box center [125, 86] width 32 height 13
click at [385, 207] on button "Add" at bounding box center [397, 213] width 56 height 16
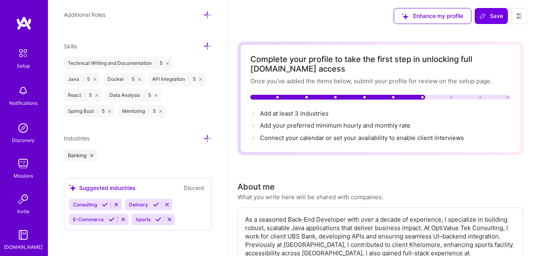
click at [203, 143] on icon at bounding box center [207, 138] width 8 height 8
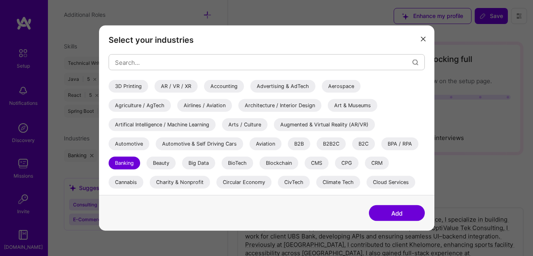
click at [218, 75] on div "3D Printing AR / VR / XR Accounting Advertising & AdTech Aerospace Agriculture …" at bounding box center [267, 124] width 316 height 141
click at [191, 68] on input "modal" at bounding box center [264, 62] width 298 height 20
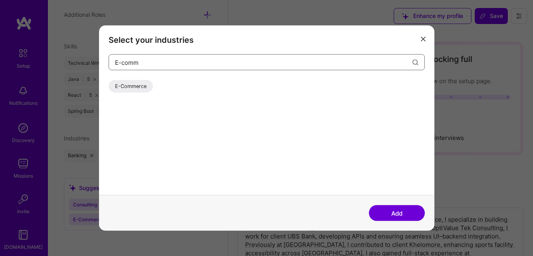
type input "E-comm"
click at [126, 88] on div "E-Commerce" at bounding box center [131, 86] width 44 height 13
click at [403, 211] on button "Add" at bounding box center [397, 213] width 56 height 16
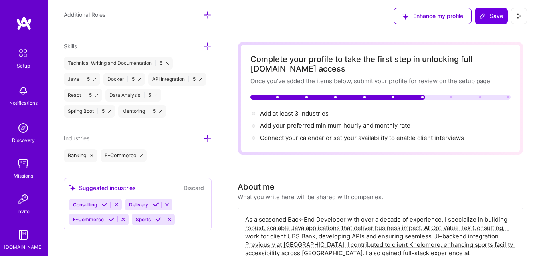
click at [203, 143] on icon at bounding box center [207, 138] width 8 height 8
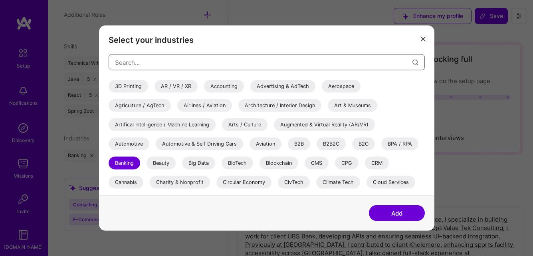
click at [150, 66] on input "modal" at bounding box center [264, 62] width 298 height 20
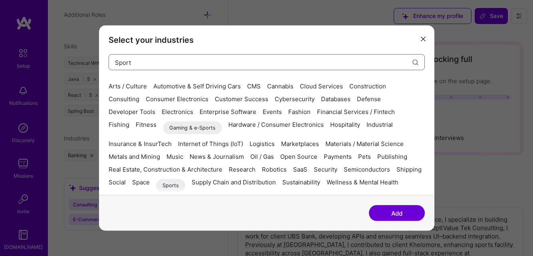
scroll to position [0, 0]
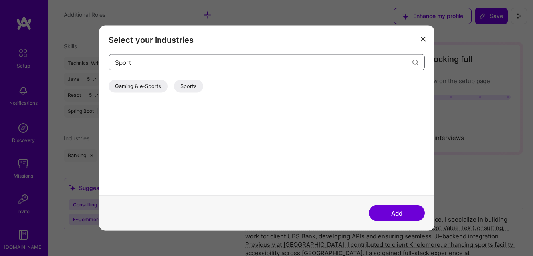
type input "Sport"
click at [186, 87] on div "Sports" at bounding box center [188, 86] width 29 height 13
click at [391, 214] on button "Add" at bounding box center [397, 213] width 56 height 16
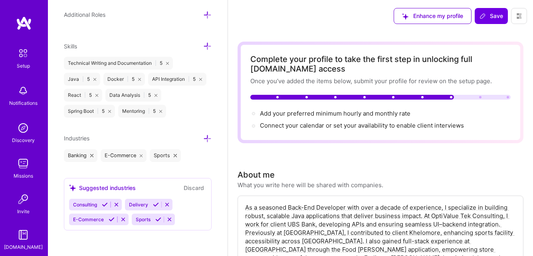
click at [203, 143] on icon at bounding box center [207, 138] width 8 height 8
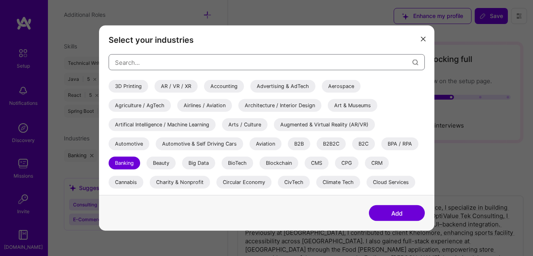
click at [194, 59] on input "modal" at bounding box center [264, 62] width 298 height 20
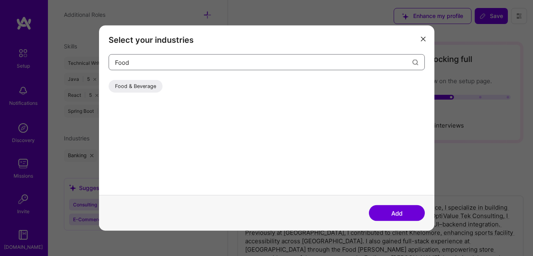
type input "Food"
click at [128, 89] on div "Food & Beverage" at bounding box center [136, 86] width 54 height 13
click at [388, 212] on button "Add" at bounding box center [397, 213] width 56 height 16
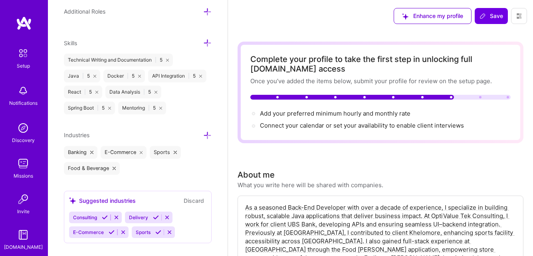
click at [203, 139] on icon at bounding box center [207, 135] width 8 height 8
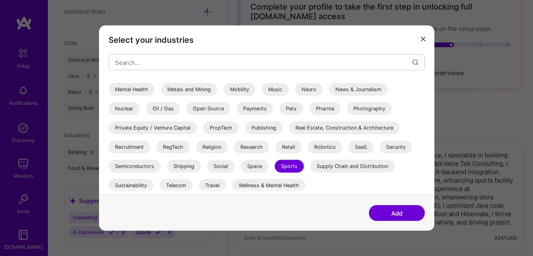
scroll to position [53, 0]
click at [422, 38] on icon "modal" at bounding box center [423, 38] width 5 height 5
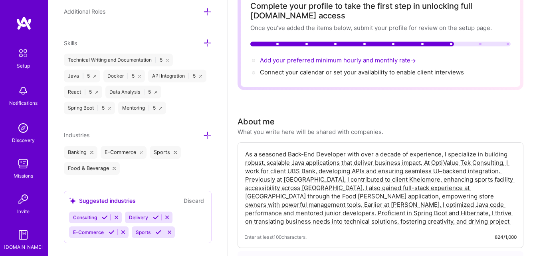
click at [332, 61] on span "Add your preferred minimum hourly and monthly rate →" at bounding box center [339, 60] width 158 height 8
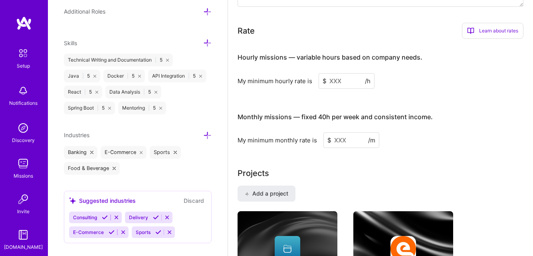
scroll to position [497, 0]
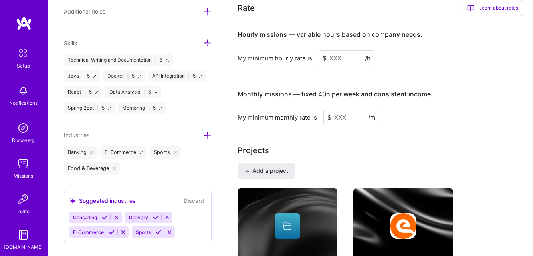
click at [332, 61] on input at bounding box center [347, 58] width 56 height 16
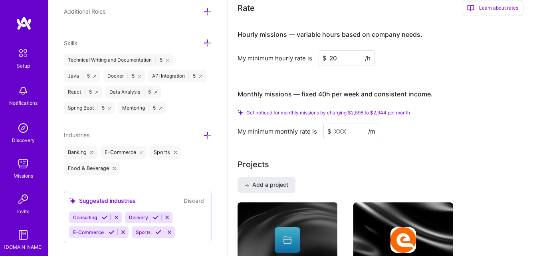
type input "2"
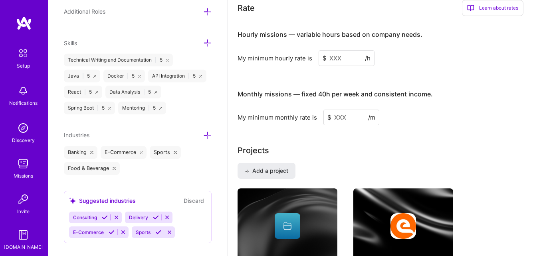
type input "2"
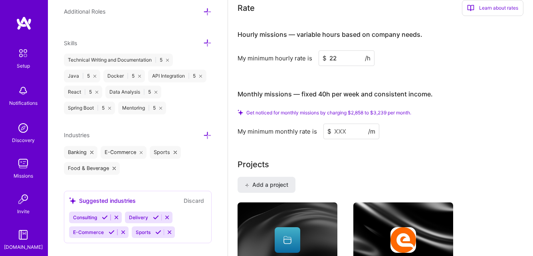
type input "2"
type input "20"
click at [348, 133] on input at bounding box center [351, 131] width 56 height 16
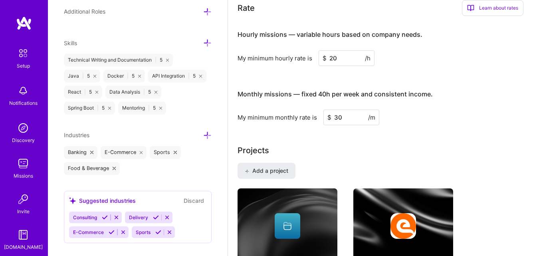
type input "3"
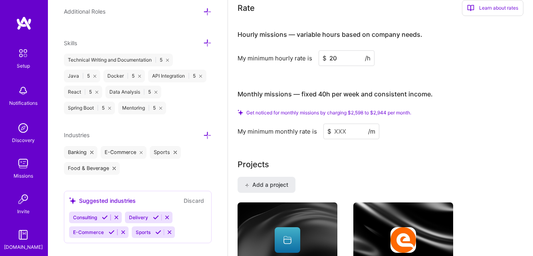
click at [345, 131] on input at bounding box center [351, 131] width 56 height 16
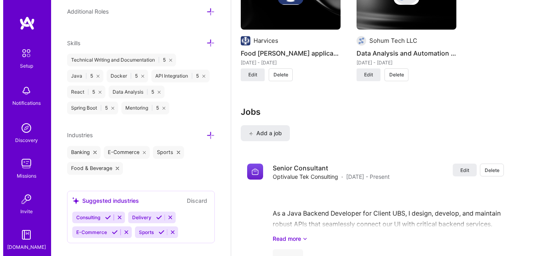
scroll to position [864, 0]
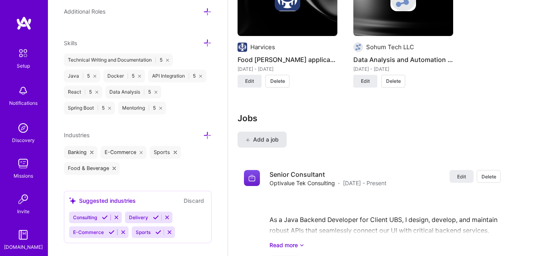
type input "3000"
click at [264, 141] on span "Add a job" at bounding box center [262, 139] width 33 height 8
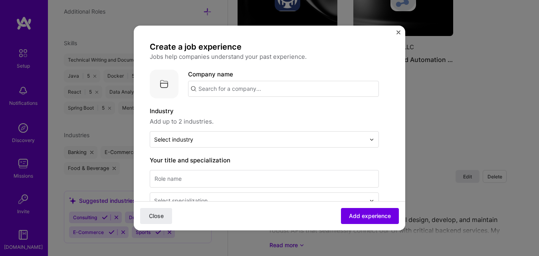
click at [227, 93] on input "text" at bounding box center [283, 89] width 191 height 16
type input "J"
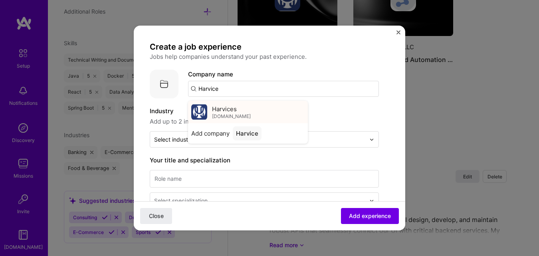
click at [224, 109] on span "Harvices" at bounding box center [224, 109] width 25 height 8
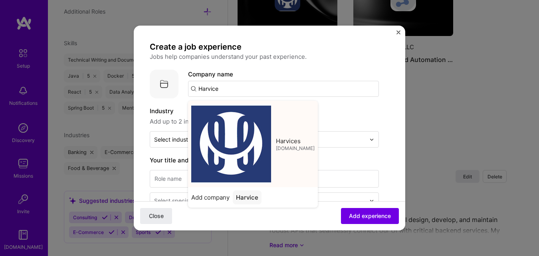
type input "Harvices"
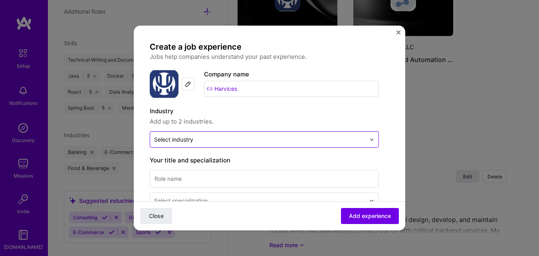
click at [231, 132] on div "Select industry 0" at bounding box center [259, 139] width 219 height 16
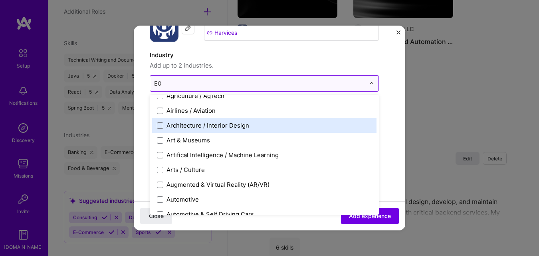
scroll to position [0, 0]
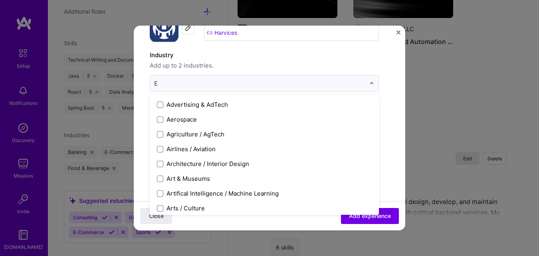
type input "E-"
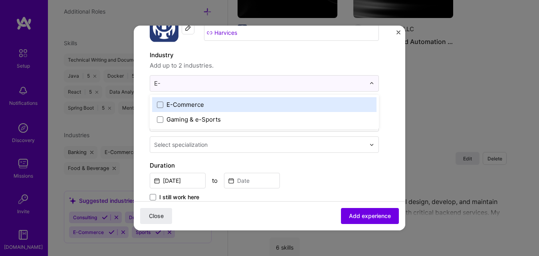
click at [163, 109] on div "E-Commerce" at bounding box center [264, 104] width 224 height 15
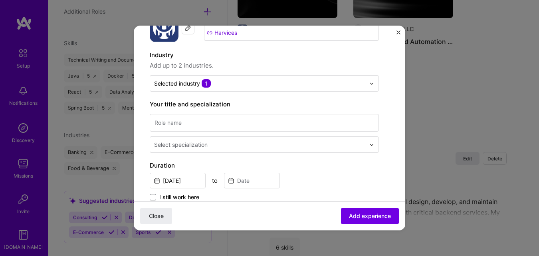
click at [257, 66] on span "Add up to 2 industries." at bounding box center [264, 66] width 229 height 10
click at [206, 126] on input at bounding box center [264, 123] width 229 height 18
paste input "Full Stack Developer"
type input "Full Stack Developer"
click at [214, 146] on input "text" at bounding box center [260, 144] width 213 height 8
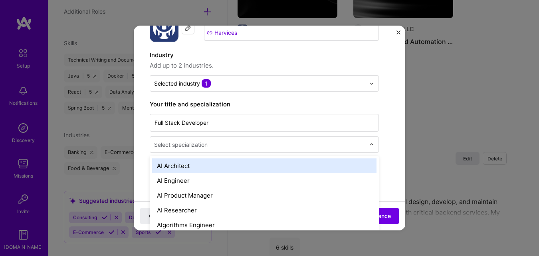
scroll to position [905, 0]
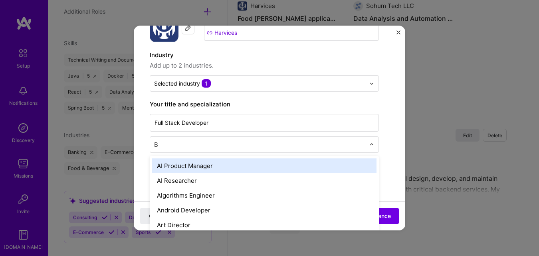
type input "Ba"
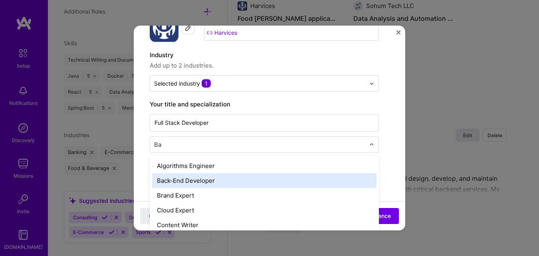
click at [197, 179] on div "Back-End Developer" at bounding box center [264, 180] width 224 height 15
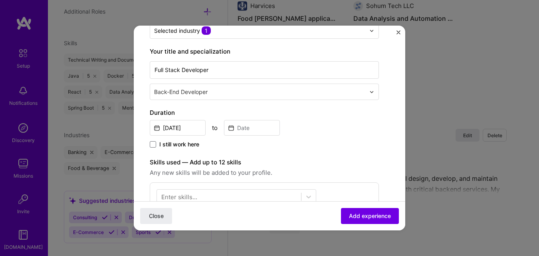
scroll to position [109, 0]
click at [188, 129] on input "[DATE]" at bounding box center [178, 127] width 56 height 16
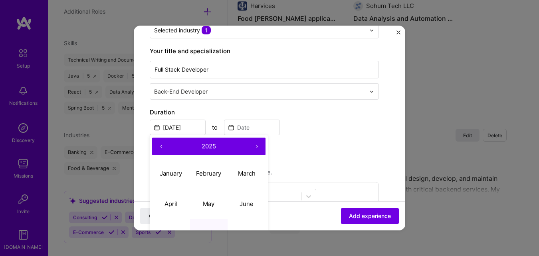
click at [162, 146] on button "‹" at bounding box center [161, 146] width 18 height 18
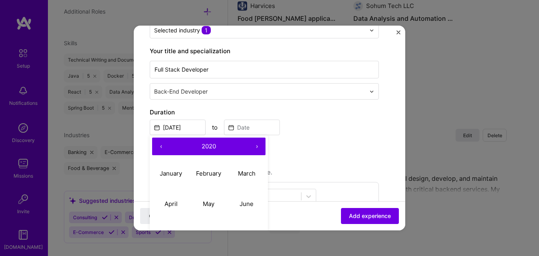
click at [162, 146] on button "‹" at bounding box center [161, 146] width 18 height 18
click at [202, 188] on button "February" at bounding box center [209, 173] width 38 height 30
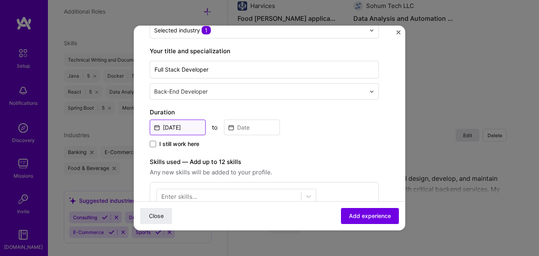
click at [188, 130] on input "[DATE]" at bounding box center [178, 127] width 56 height 16
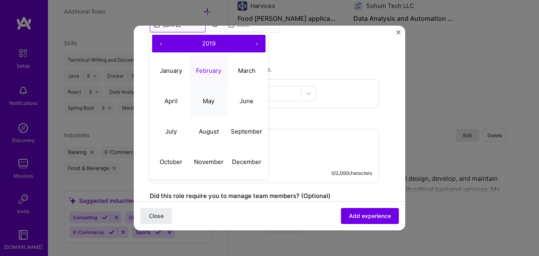
scroll to position [218, 0]
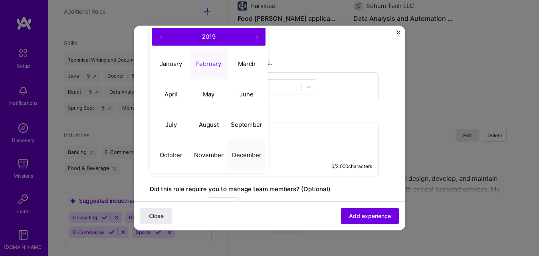
click at [245, 155] on abbr "December" at bounding box center [247, 155] width 30 height 8
type input "[DATE]"
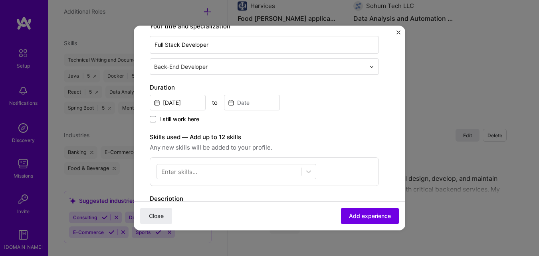
scroll to position [117, 0]
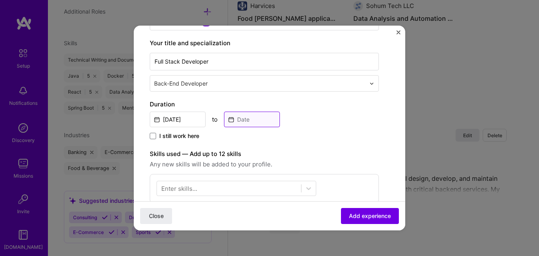
click at [248, 119] on input at bounding box center [252, 119] width 56 height 16
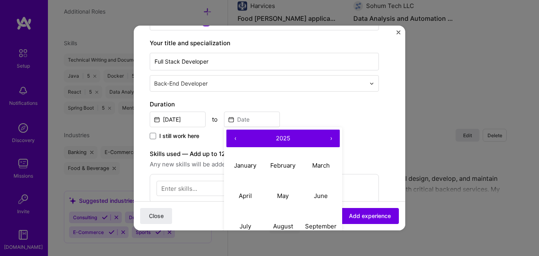
click at [236, 140] on button "‹" at bounding box center [235, 138] width 18 height 18
click at [240, 161] on button "January" at bounding box center [245, 165] width 38 height 30
type input "[DATE]"
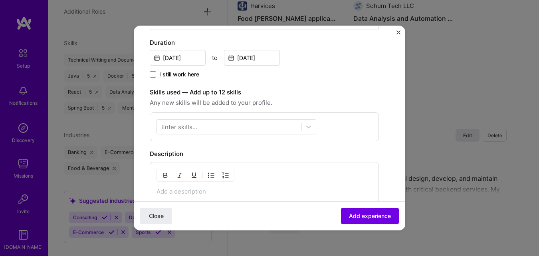
scroll to position [184, 0]
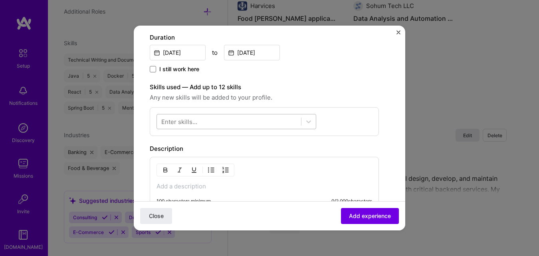
click at [267, 126] on div at bounding box center [229, 121] width 144 height 13
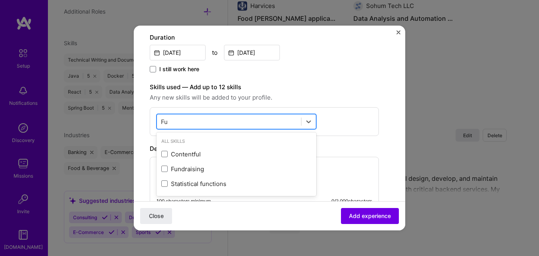
type input "F"
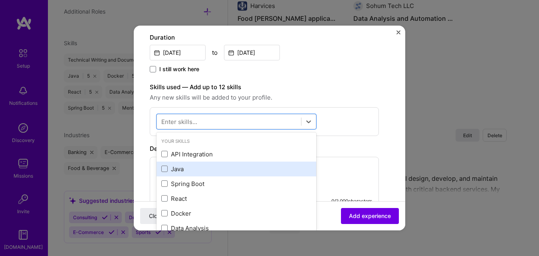
click at [168, 175] on div "Java" at bounding box center [237, 168] width 160 height 15
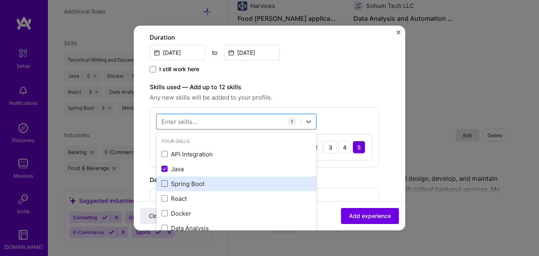
click at [167, 183] on span at bounding box center [164, 183] width 6 height 6
click at [0, 0] on input "checkbox" at bounding box center [0, 0] width 0 height 0
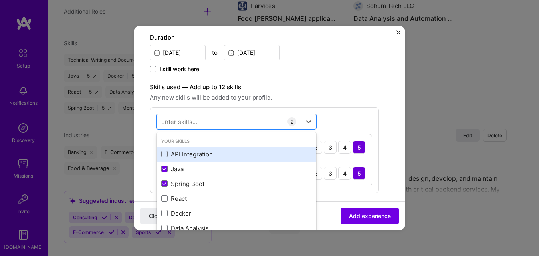
click at [168, 148] on div "API Integration" at bounding box center [237, 154] width 160 height 15
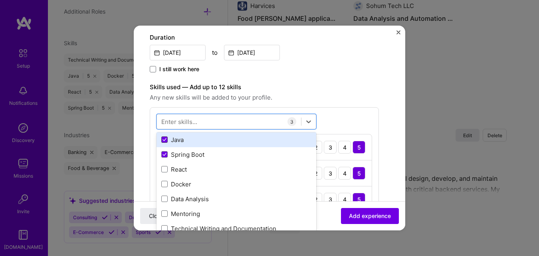
scroll to position [40, 0]
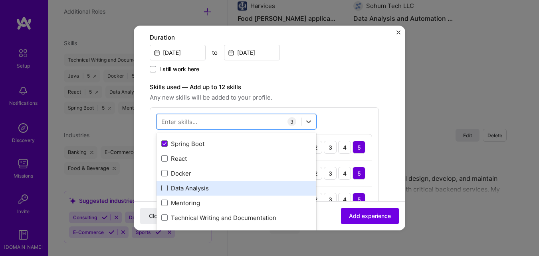
click at [163, 189] on span at bounding box center [164, 187] width 6 height 6
click at [0, 0] on input "checkbox" at bounding box center [0, 0] width 0 height 0
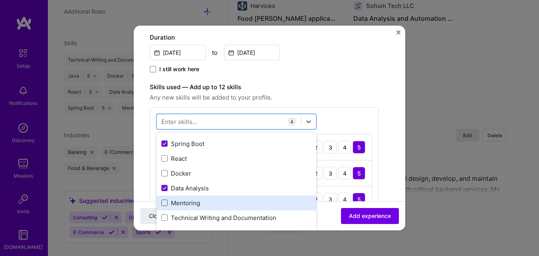
click at [163, 200] on span at bounding box center [164, 202] width 6 height 6
click at [0, 0] on input "checkbox" at bounding box center [0, 0] width 0 height 0
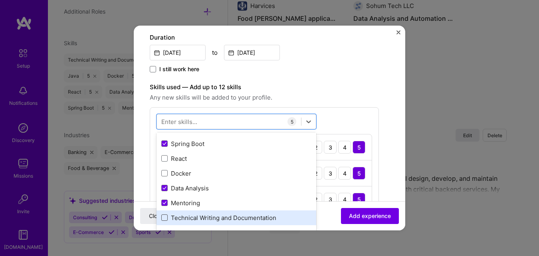
click at [165, 215] on span at bounding box center [164, 217] width 6 height 6
click at [0, 0] on input "checkbox" at bounding box center [0, 0] width 0 height 0
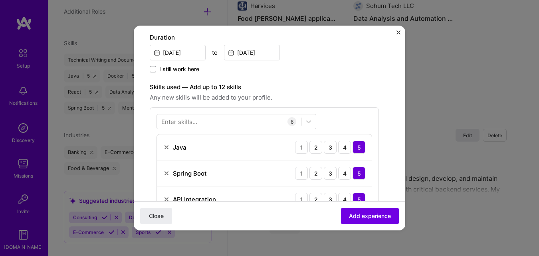
click at [334, 97] on span "Any new skills will be added to your profile." at bounding box center [264, 98] width 229 height 10
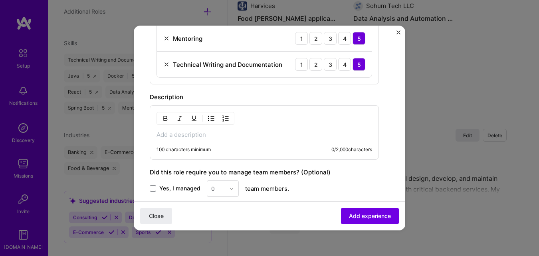
scroll to position [397, 0]
drag, startPoint x: 334, startPoint y: 97, endPoint x: 244, endPoint y: 137, distance: 98.3
click at [244, 137] on p at bounding box center [265, 134] width 216 height 8
click at [166, 186] on span "Yes, I managed" at bounding box center [179, 188] width 41 height 8
click at [0, 0] on input "Yes, I managed" at bounding box center [0, 0] width 0 height 0
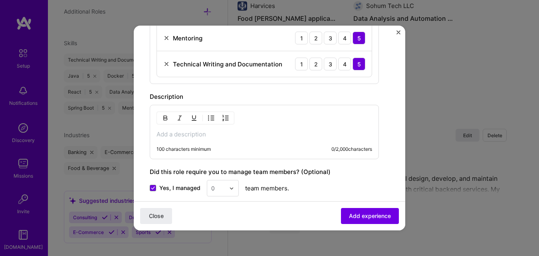
click at [224, 188] on input "text" at bounding box center [218, 188] width 14 height 8
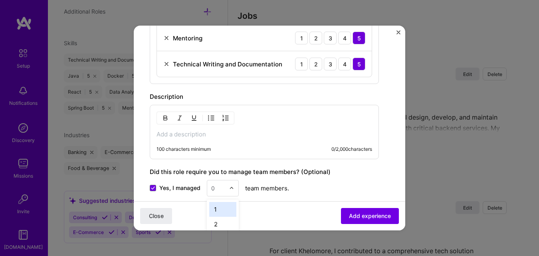
scroll to position [972, 0]
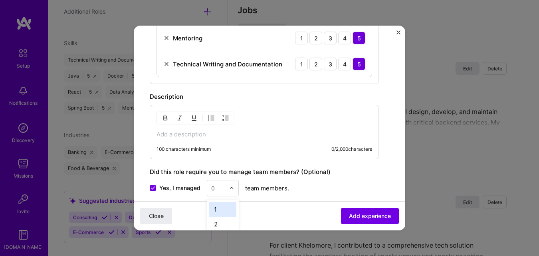
type input "4"
click at [214, 207] on div "4" at bounding box center [222, 209] width 27 height 15
click at [188, 140] on div "100 characters minimum 0 / 2,000 characters" at bounding box center [264, 132] width 229 height 54
click at [180, 134] on p at bounding box center [265, 134] width 216 height 8
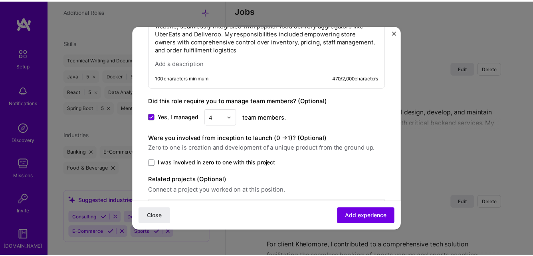
scroll to position [530, 0]
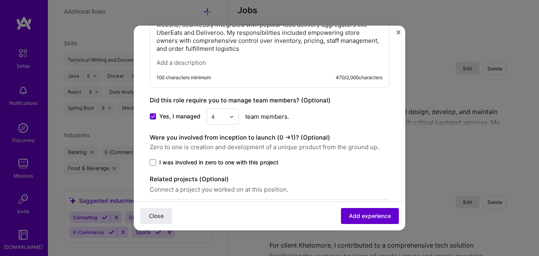
click at [342, 208] on button "Add experience" at bounding box center [370, 216] width 58 height 16
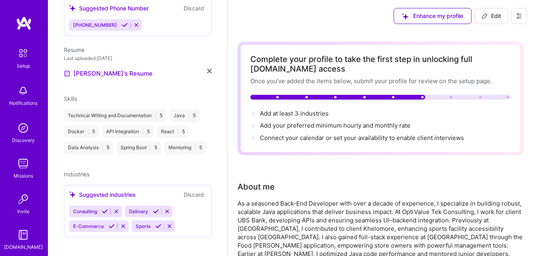
scroll to position [244, 0]
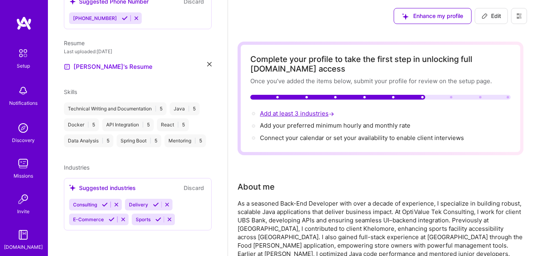
click at [284, 113] on span "Add at least 3 industries →" at bounding box center [298, 113] width 76 height 8
select select "US"
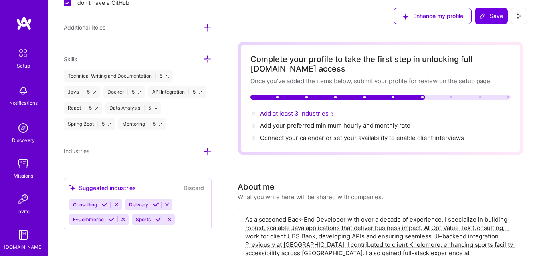
scroll to position [587, 0]
click at [203, 153] on icon at bounding box center [207, 151] width 8 height 8
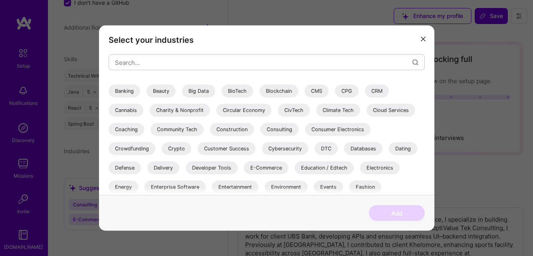
scroll to position [83, 0]
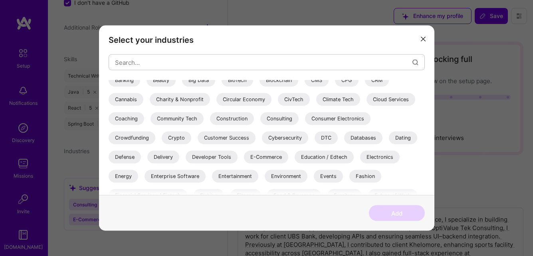
click at [272, 162] on div "E-Commerce" at bounding box center [266, 157] width 44 height 13
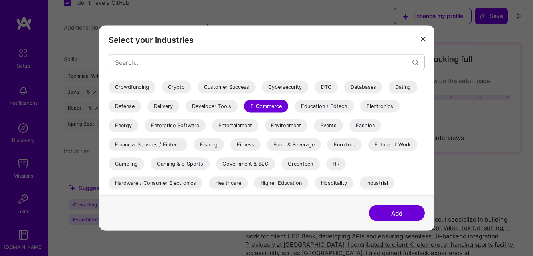
scroll to position [136, 0]
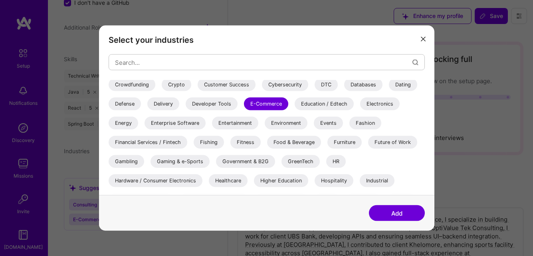
click at [170, 141] on div "Financial Services / Fintech" at bounding box center [148, 142] width 79 height 13
click at [369, 130] on div "3D Printing AR / VR / XR Accounting Advertising & AdTech Aerospace Agriculture …" at bounding box center [267, 143] width 316 height 399
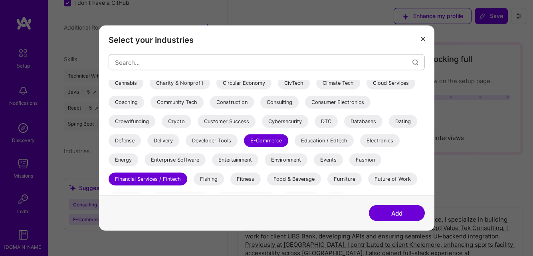
scroll to position [69, 0]
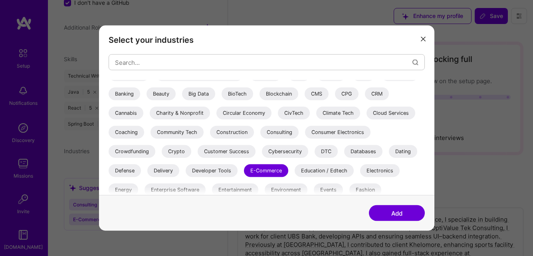
click at [135, 97] on div "Banking" at bounding box center [125, 93] width 32 height 13
click at [319, 95] on div "CMS" at bounding box center [317, 93] width 24 height 13
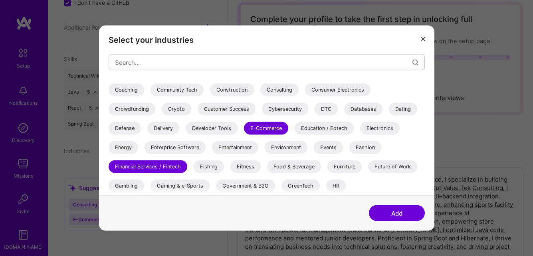
scroll to position [125, 0]
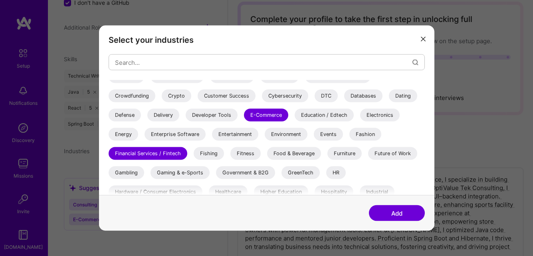
click at [190, 175] on div "Gaming & e-Sports" at bounding box center [180, 172] width 59 height 13
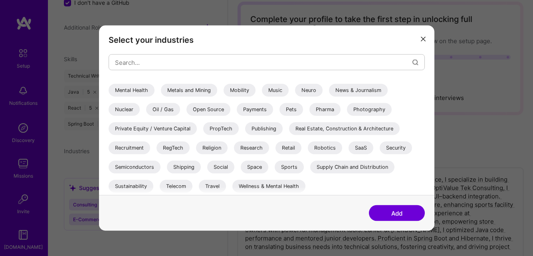
scroll to position [284, 0]
click at [287, 166] on div "Sports" at bounding box center [289, 166] width 29 height 13
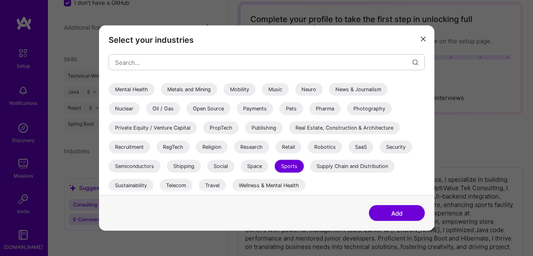
click at [401, 212] on button "Add" at bounding box center [397, 213] width 56 height 16
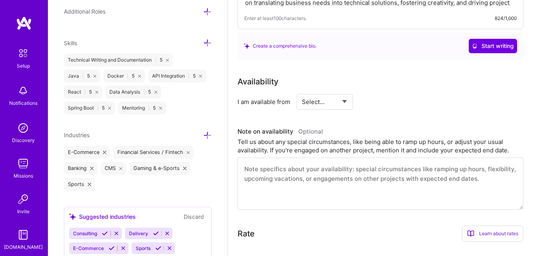
scroll to position [0, 0]
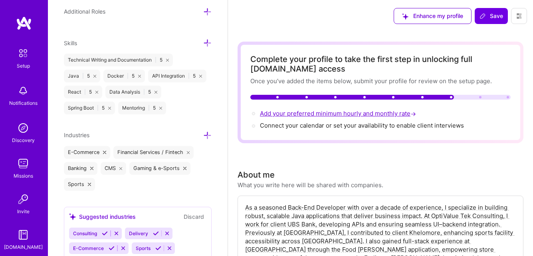
click at [348, 113] on span "Add your preferred minimum hourly and monthly rate →" at bounding box center [339, 113] width 158 height 8
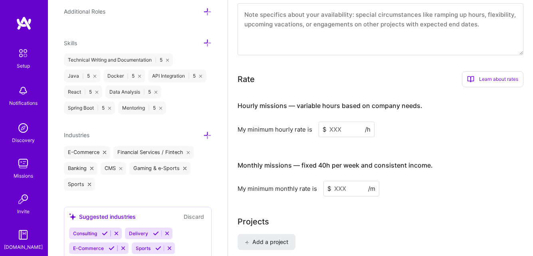
scroll to position [497, 0]
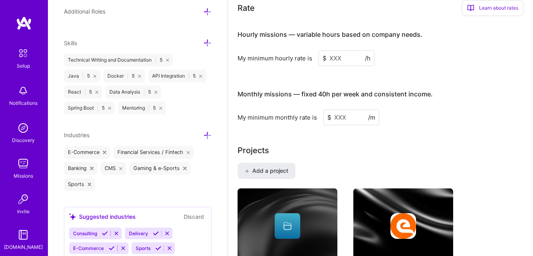
click at [349, 60] on input at bounding box center [347, 58] width 56 height 16
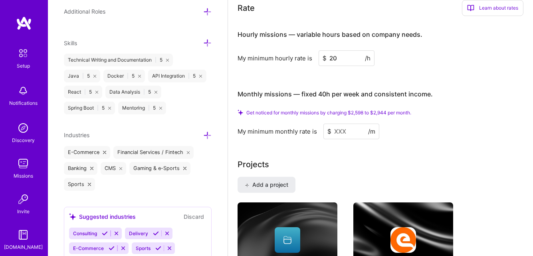
type input "20"
click at [349, 135] on input at bounding box center [351, 131] width 56 height 16
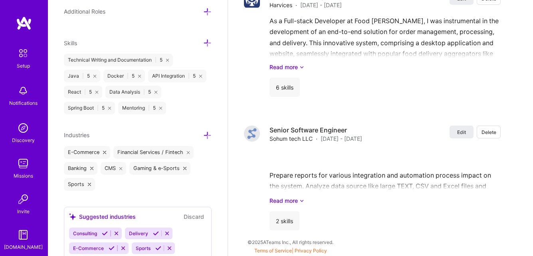
scroll to position [0, 0]
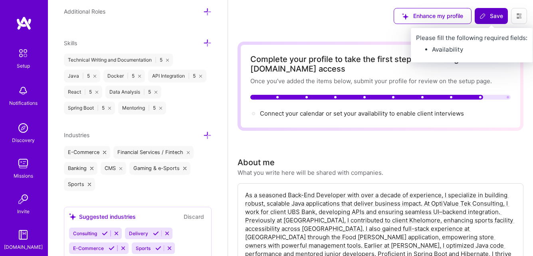
type input "3000"
click at [490, 22] on button "Save" at bounding box center [491, 16] width 33 height 16
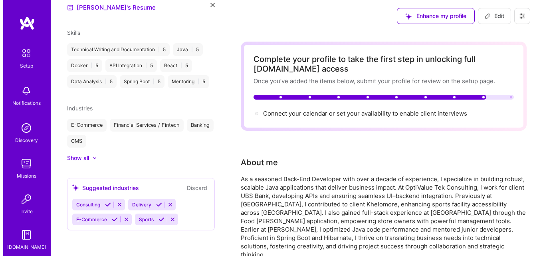
scroll to position [277, 0]
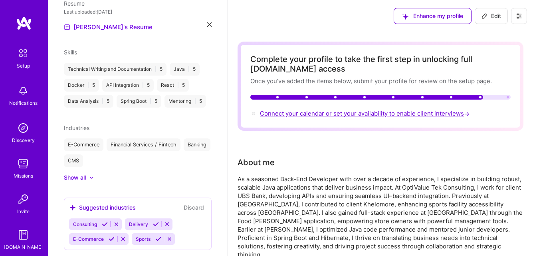
click at [359, 113] on span "Connect your calendar or set your availability to enable client interviews →" at bounding box center [365, 113] width 211 height 8
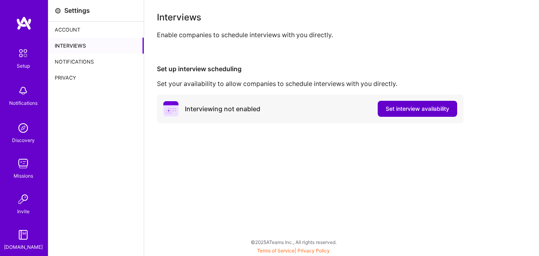
click at [403, 113] on button "Set interview availability" at bounding box center [417, 109] width 79 height 16
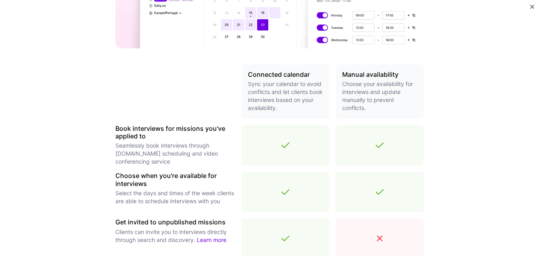
scroll to position [304, 0]
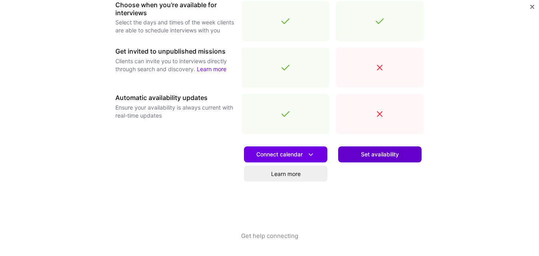
click at [376, 157] on span "Set availability" at bounding box center [380, 154] width 38 height 8
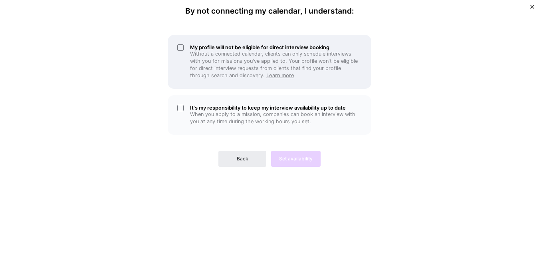
click at [270, 77] on link "Learn more" at bounding box center [280, 75] width 28 height 6
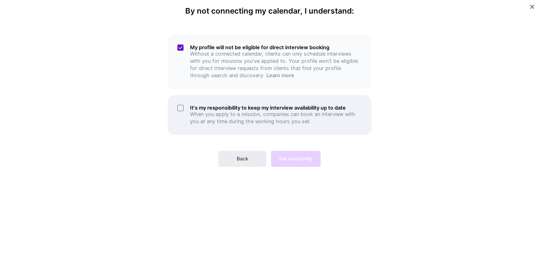
click at [177, 112] on div "It's my responsibility to keep my interview availability up to date When you ap…" at bounding box center [270, 115] width 204 height 40
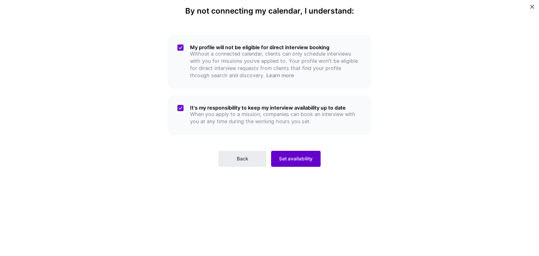
click at [280, 159] on span "Set availability" at bounding box center [296, 158] width 34 height 7
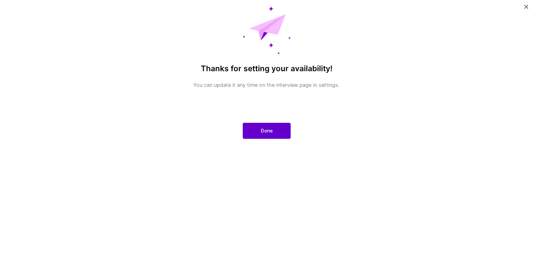
click at [290, 129] on button "Done" at bounding box center [267, 131] width 48 height 16
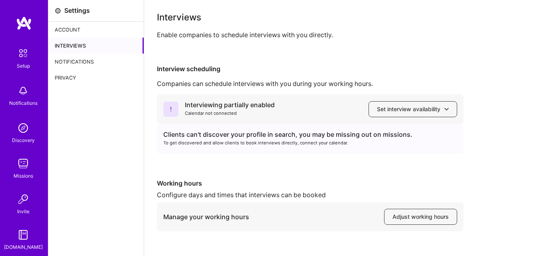
click at [77, 64] on div "Notifications" at bounding box center [95, 62] width 95 height 16
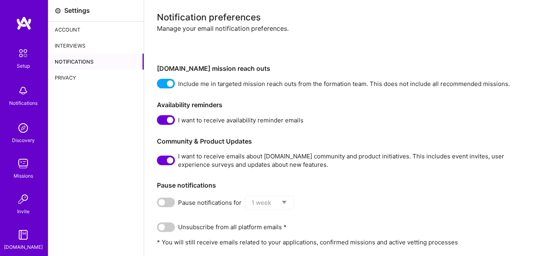
click at [73, 76] on div "Privacy" at bounding box center [95, 77] width 95 height 16
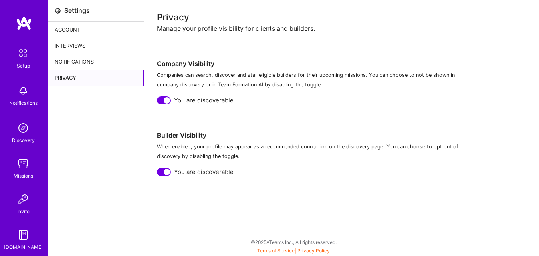
click at [22, 64] on div "Setup" at bounding box center [23, 65] width 13 height 8
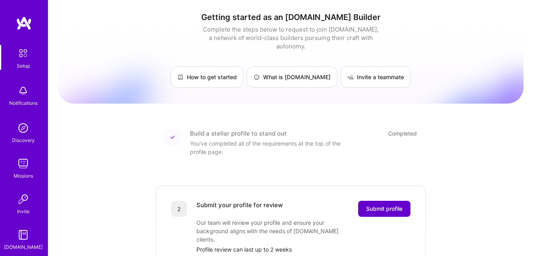
click at [379, 204] on button "Submit profile" at bounding box center [384, 208] width 52 height 16
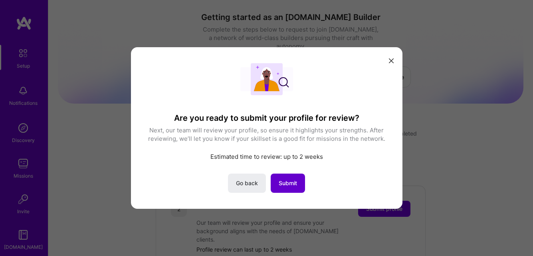
click at [290, 179] on span "Submit" at bounding box center [288, 183] width 18 height 8
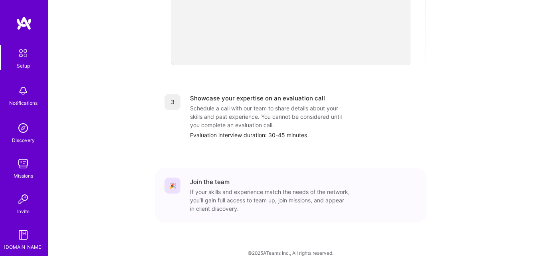
scroll to position [325, 0]
